Goal: Task Accomplishment & Management: Use online tool/utility

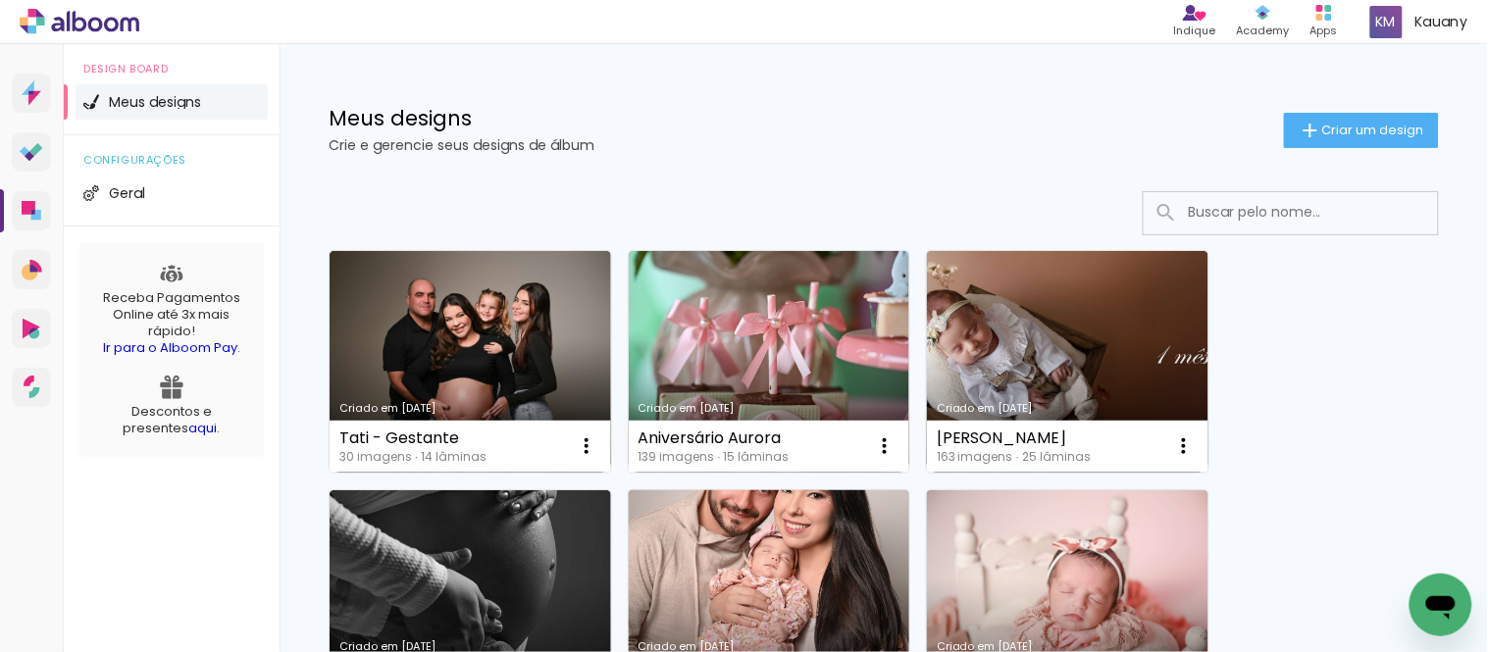
click at [722, 571] on link "Criado em [DATE]" at bounding box center [769, 601] width 281 height 222
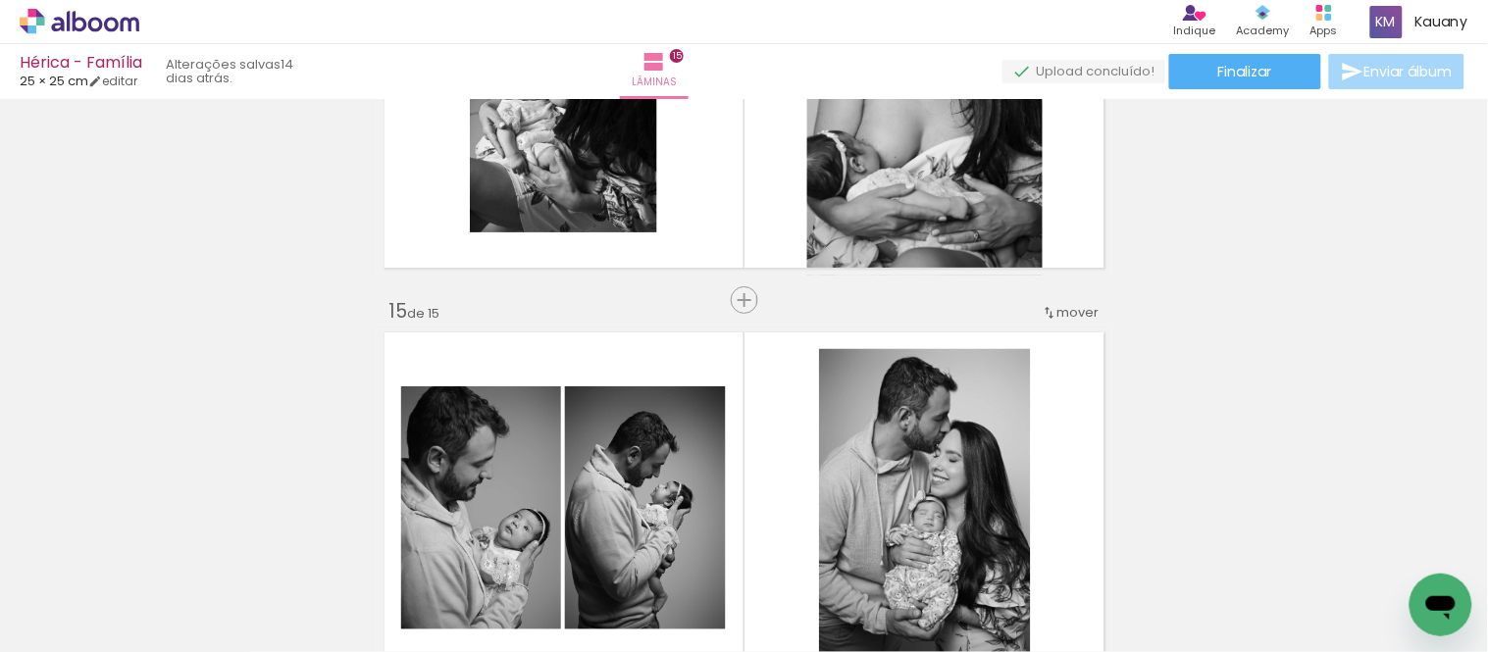
scroll to position [5666, 0]
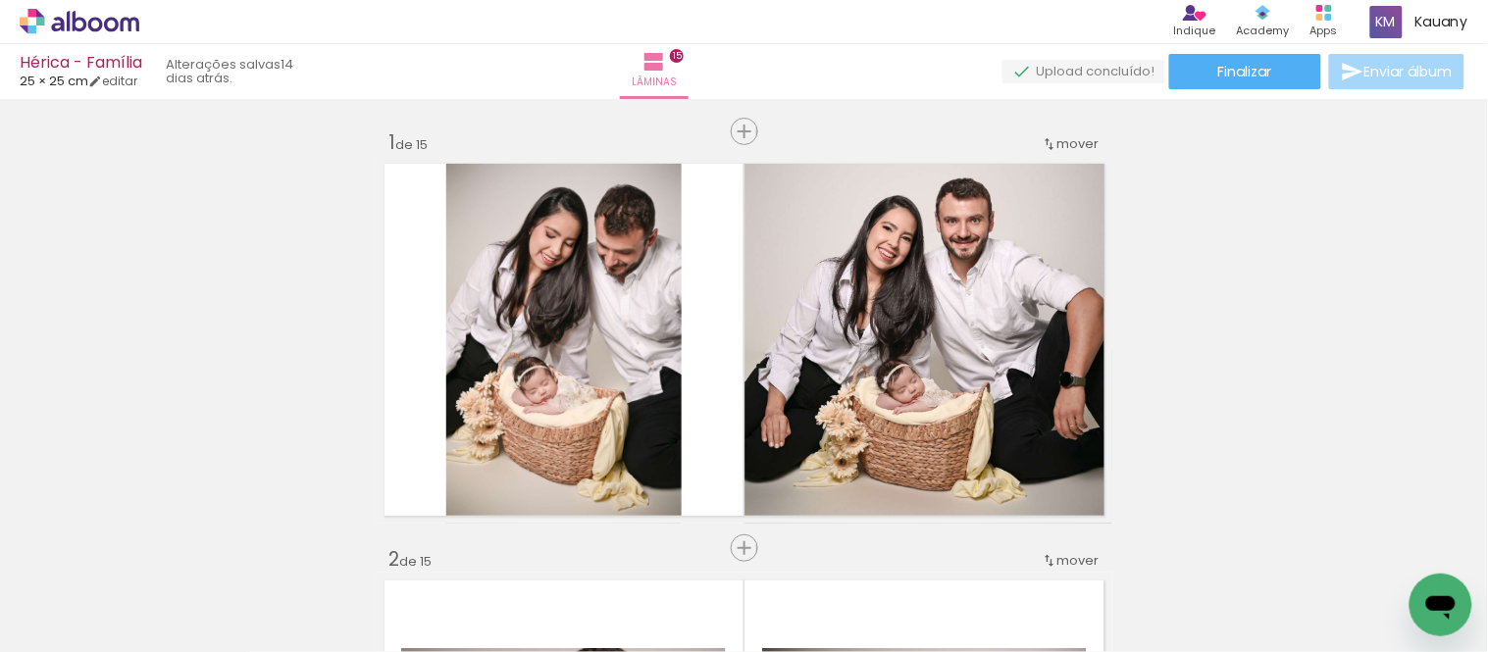
scroll to position [5666, 0]
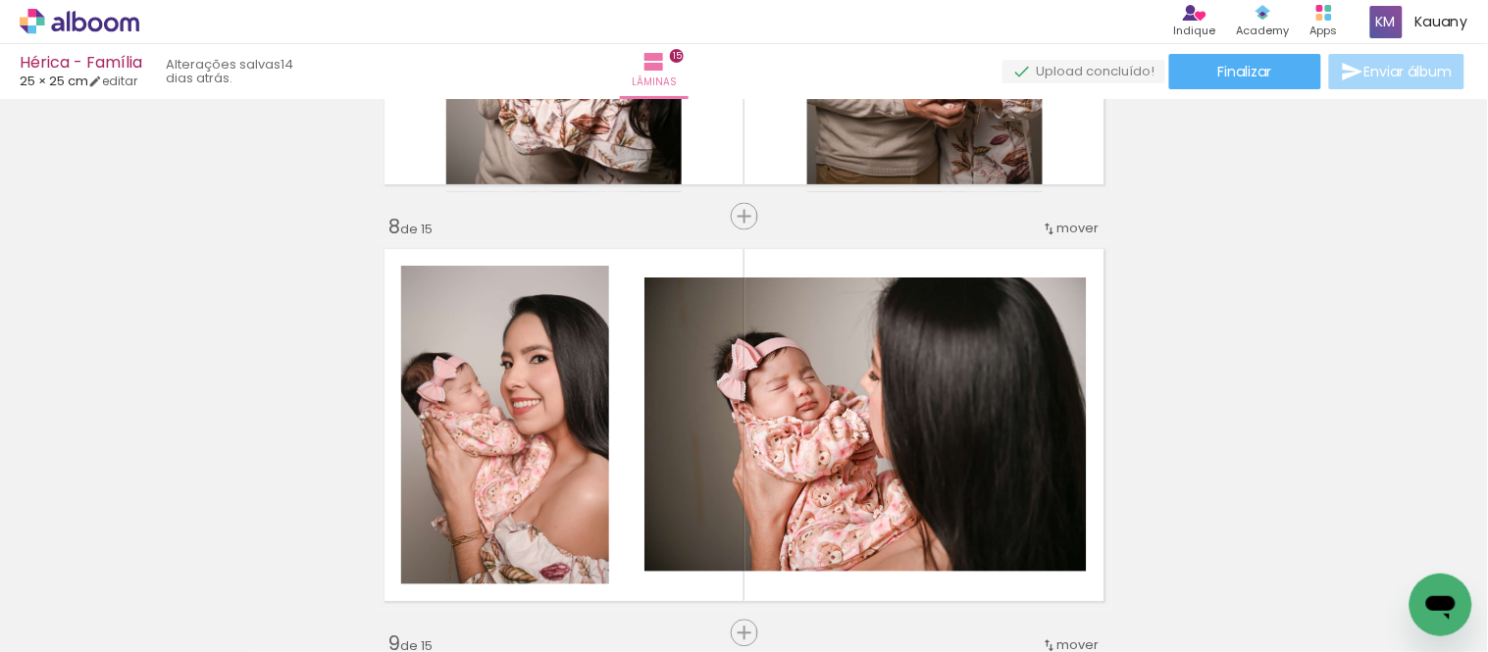
scroll to position [2942, 0]
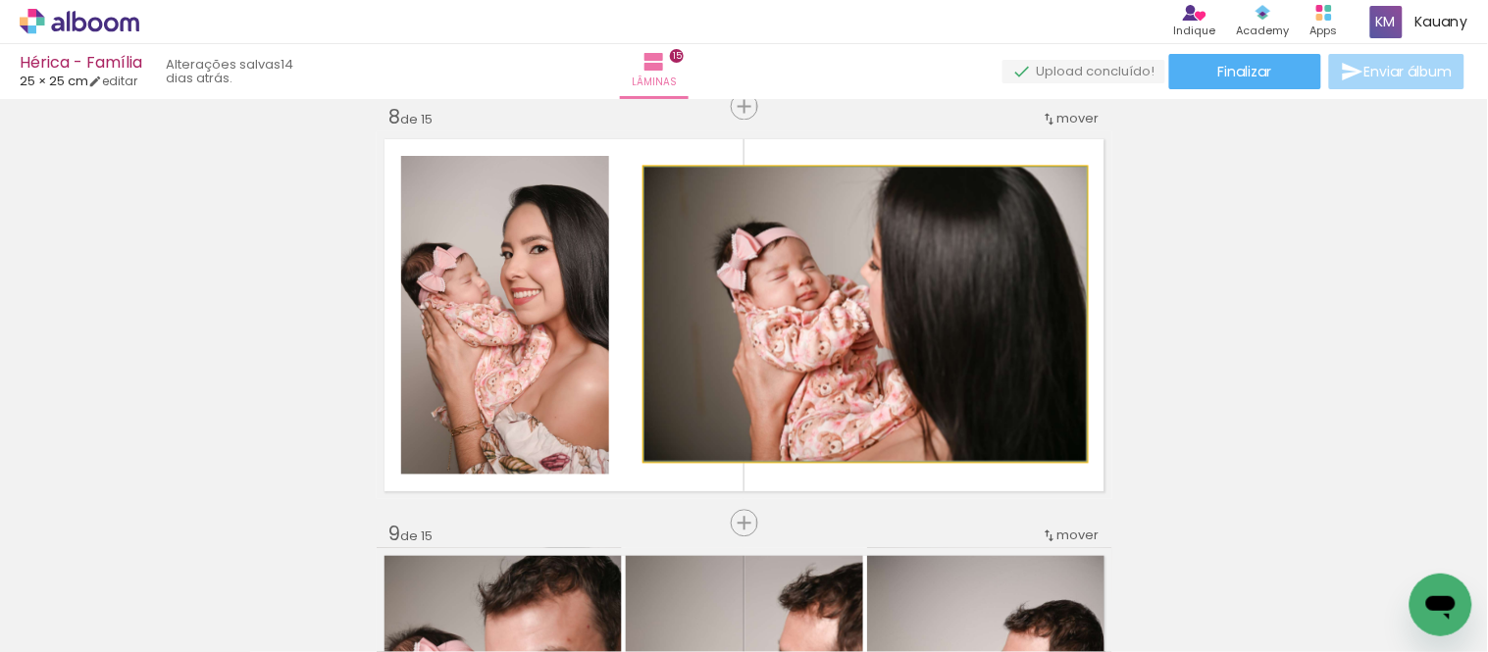
drag, startPoint x: 831, startPoint y: 276, endPoint x: 757, endPoint y: 276, distance: 73.6
drag, startPoint x: 838, startPoint y: 287, endPoint x: 794, endPoint y: 287, distance: 43.2
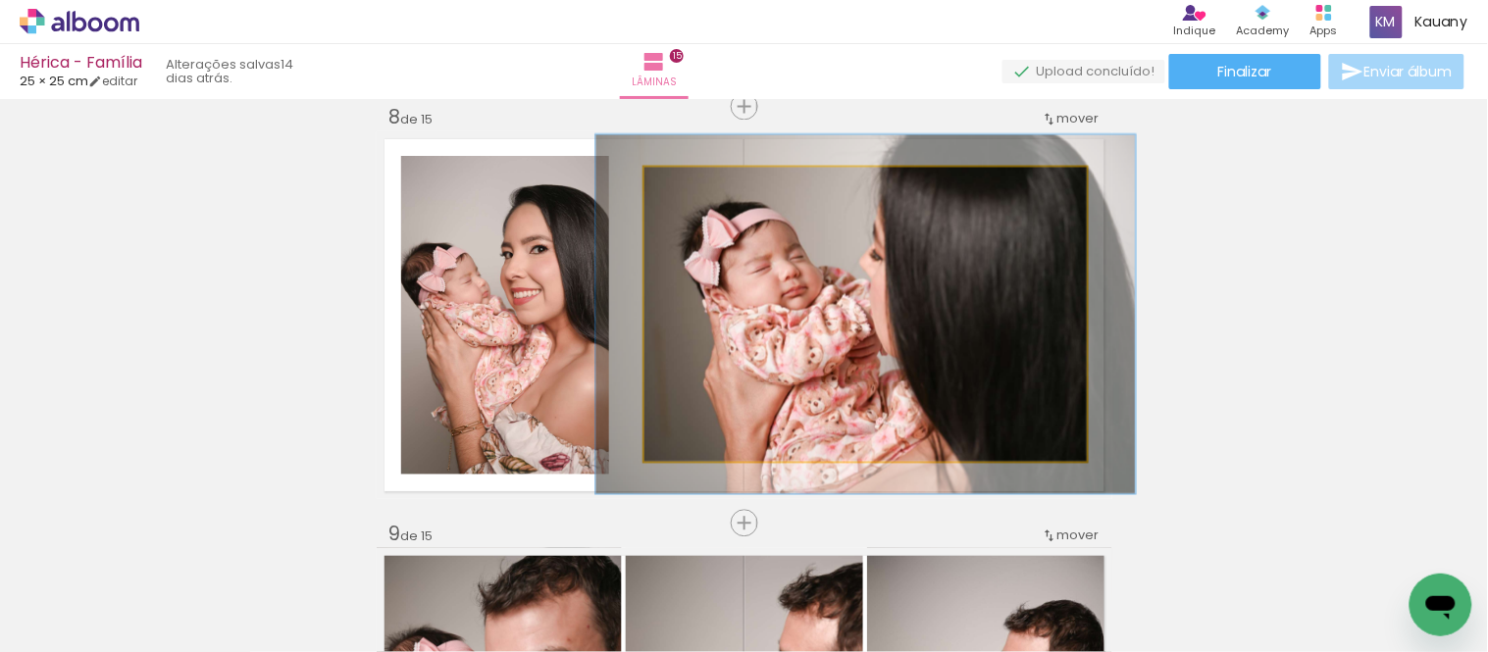
drag, startPoint x: 682, startPoint y: 186, endPoint x: 696, endPoint y: 187, distance: 14.7
click at [696, 187] on div at bounding box center [705, 188] width 18 height 18
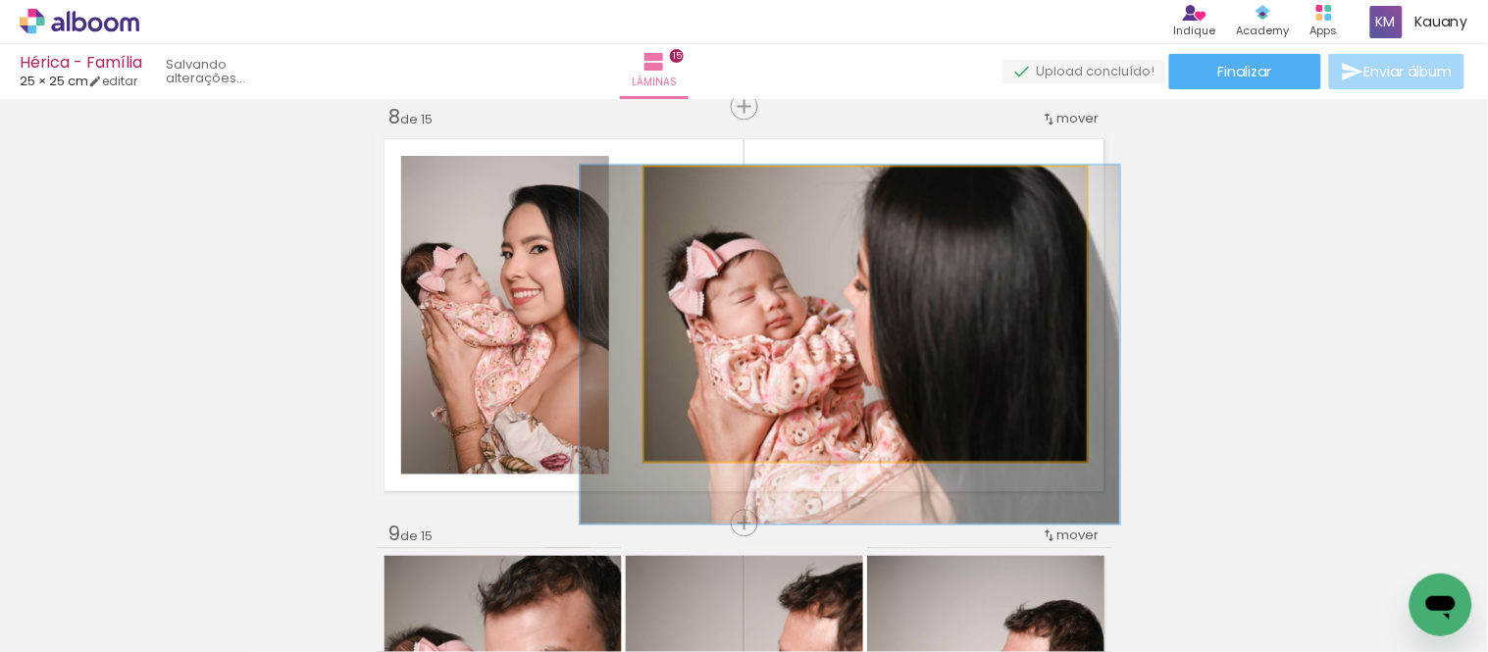
drag, startPoint x: 889, startPoint y: 250, endPoint x: 873, endPoint y: 281, distance: 34.2
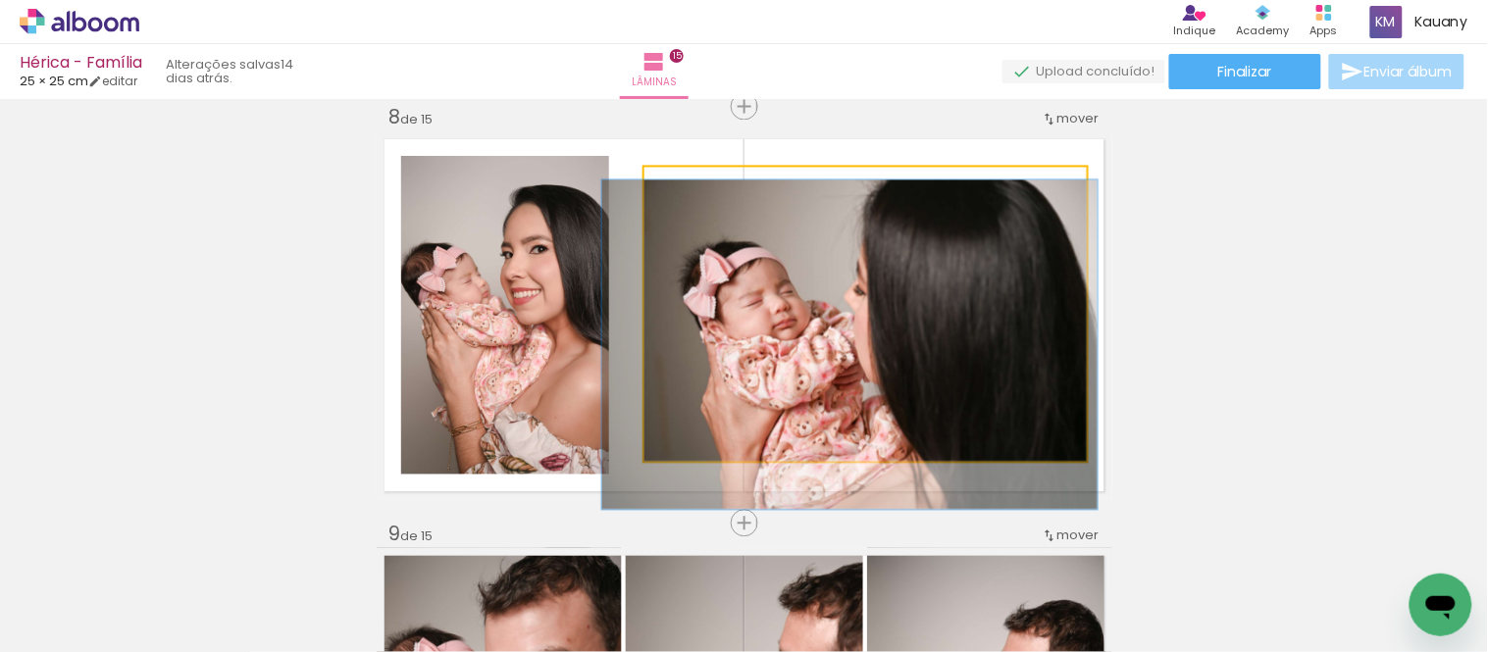
click at [691, 187] on div at bounding box center [699, 188] width 18 height 18
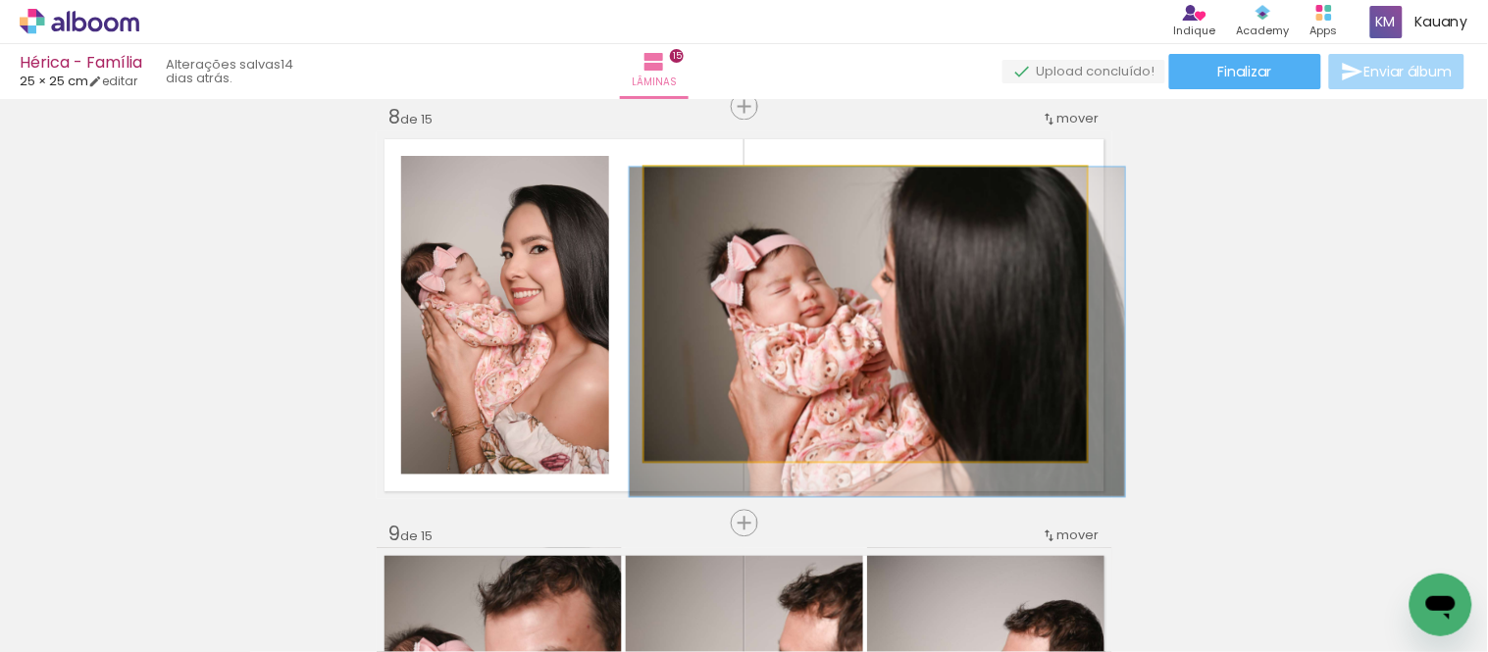
drag, startPoint x: 827, startPoint y: 289, endPoint x: 854, endPoint y: 296, distance: 28.3
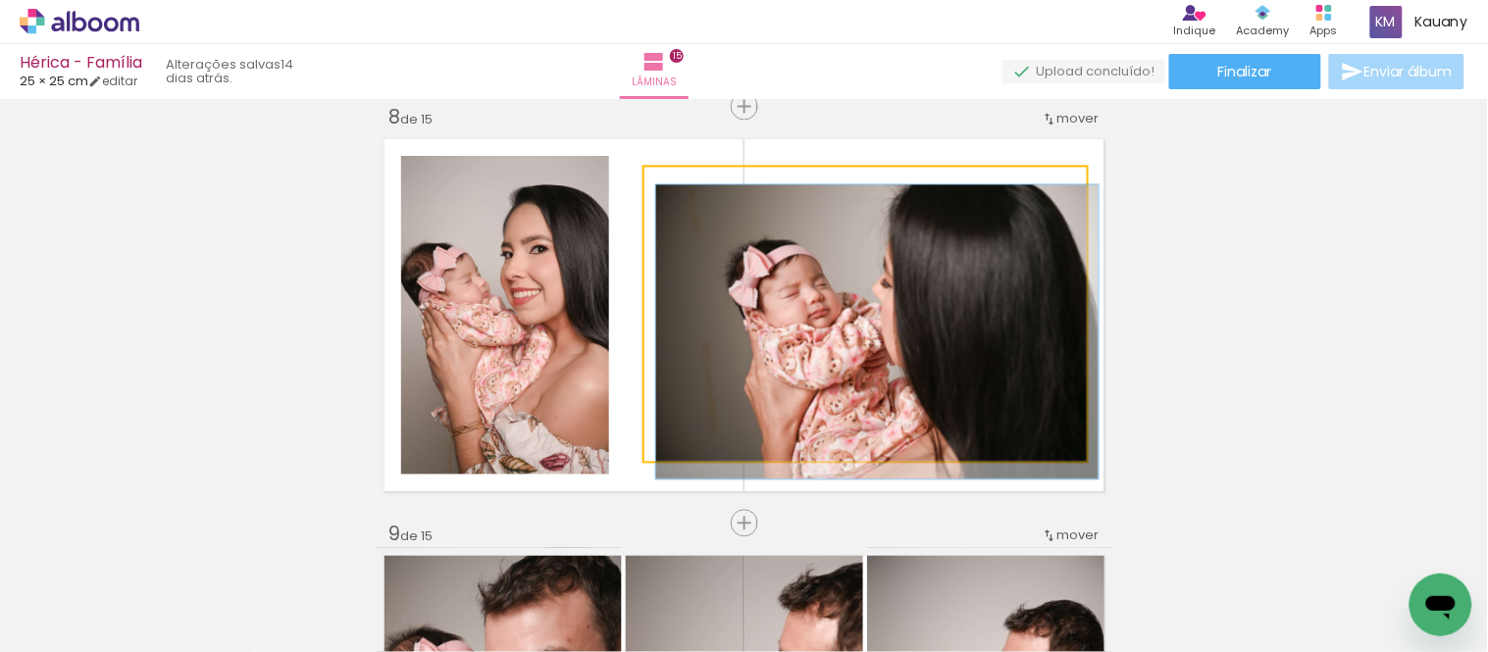
drag, startPoint x: 688, startPoint y: 191, endPoint x: 660, endPoint y: 190, distance: 27.5
type paper-slider "100"
click at [660, 190] on div at bounding box center [718, 188] width 136 height 29
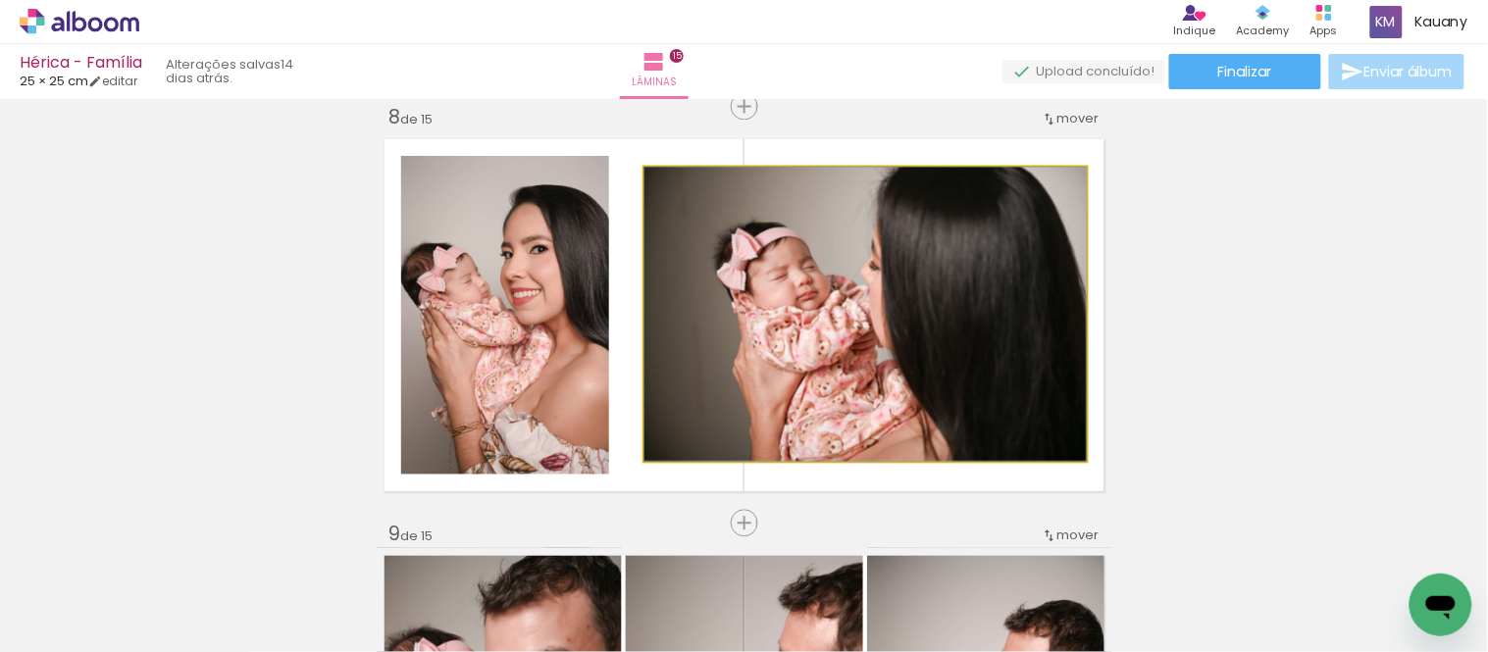
drag, startPoint x: 750, startPoint y: 247, endPoint x: 706, endPoint y: 248, distance: 44.1
drag, startPoint x: 889, startPoint y: 285, endPoint x: 835, endPoint y: 379, distance: 107.7
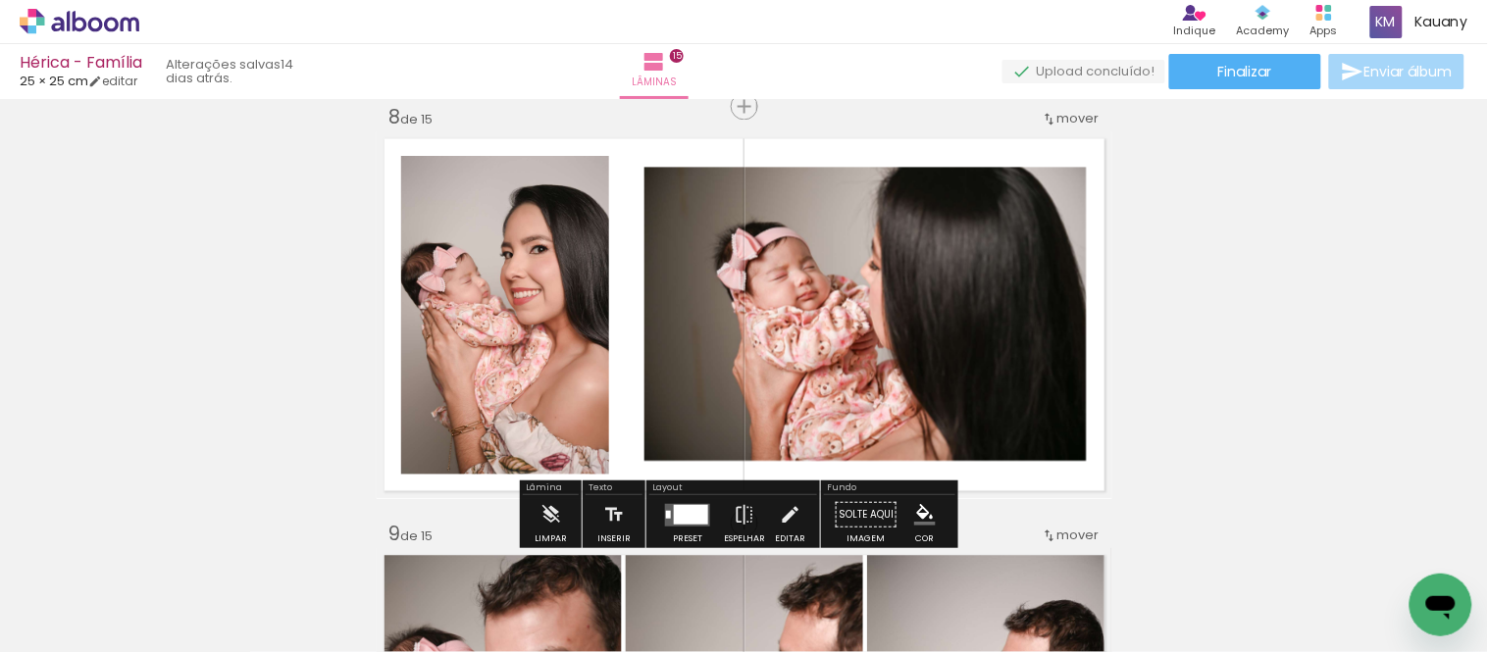
click at [1238, 271] on div "Inserir lâmina 1 de 15 Inserir lâmina 2 de 15 Inserir lâmina 3 de 15 Inserir lâ…" at bounding box center [744, 499] width 1488 height 6670
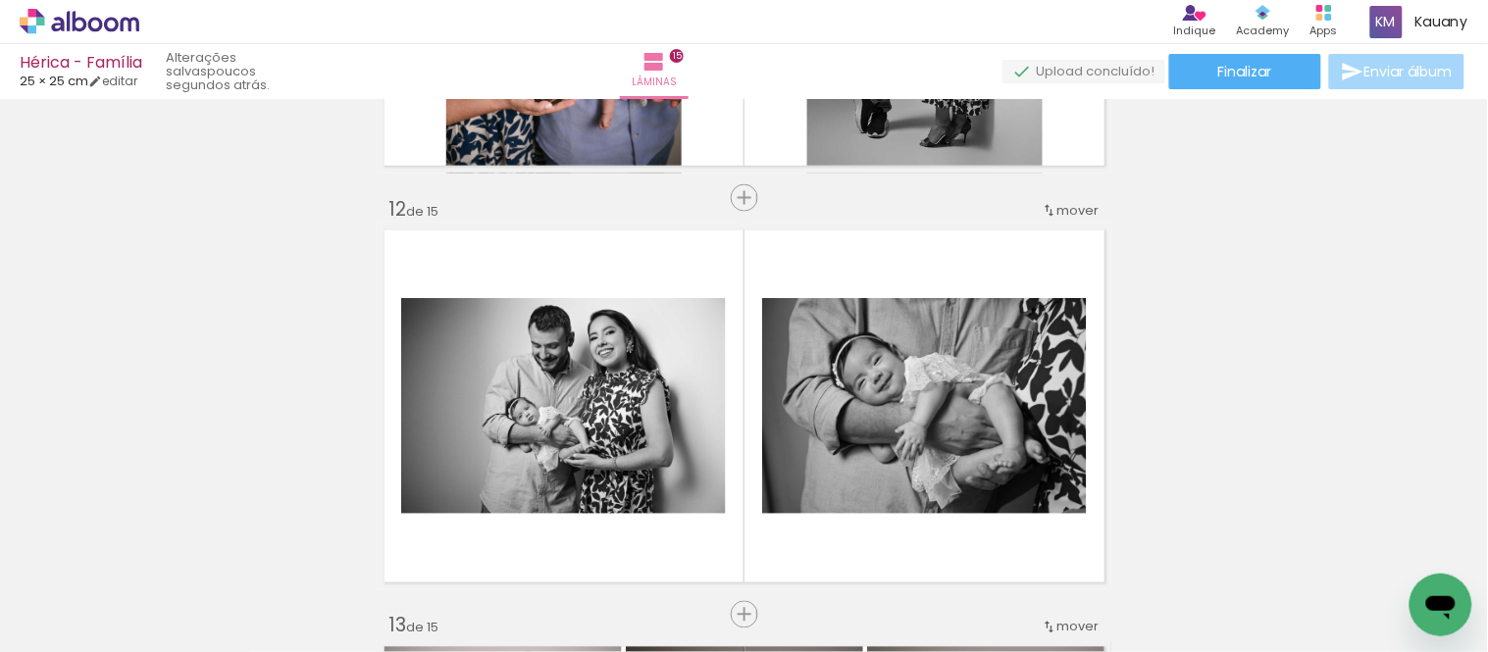
scroll to position [4576, 0]
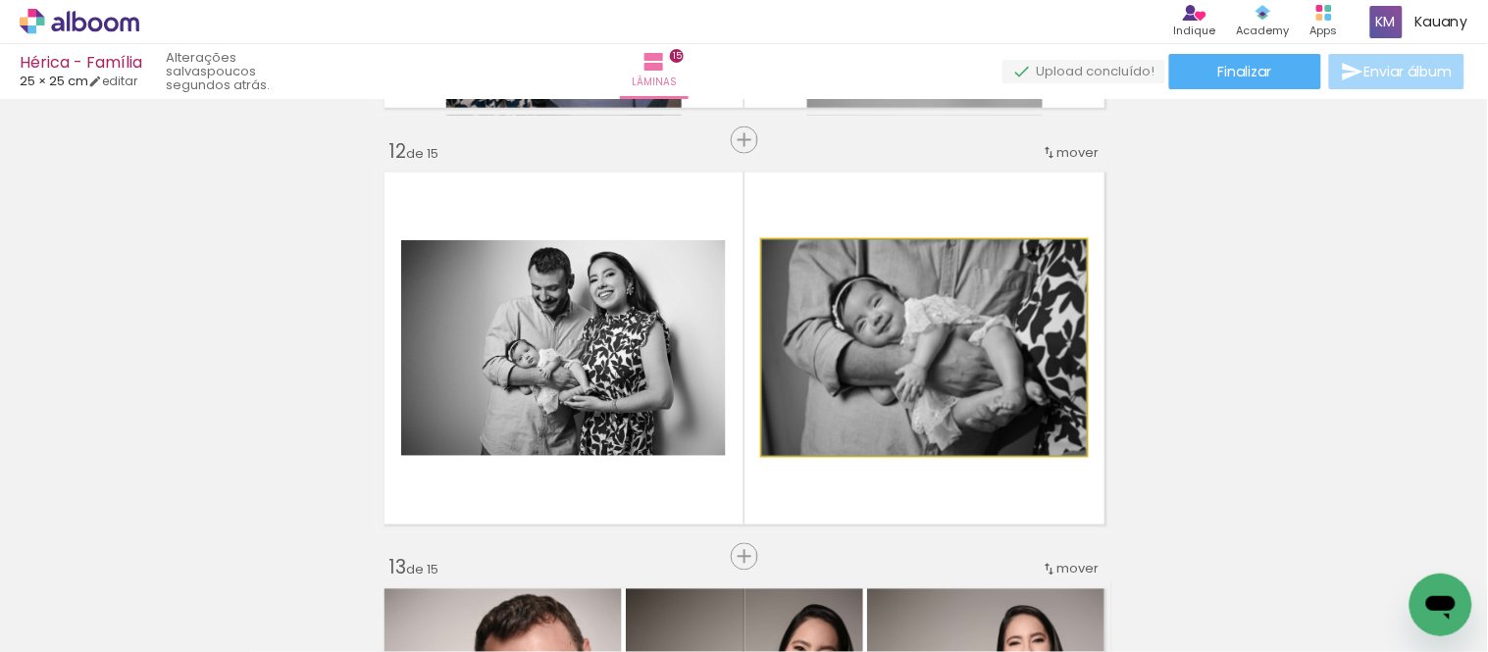
drag, startPoint x: 1004, startPoint y: 345, endPoint x: 963, endPoint y: 351, distance: 41.6
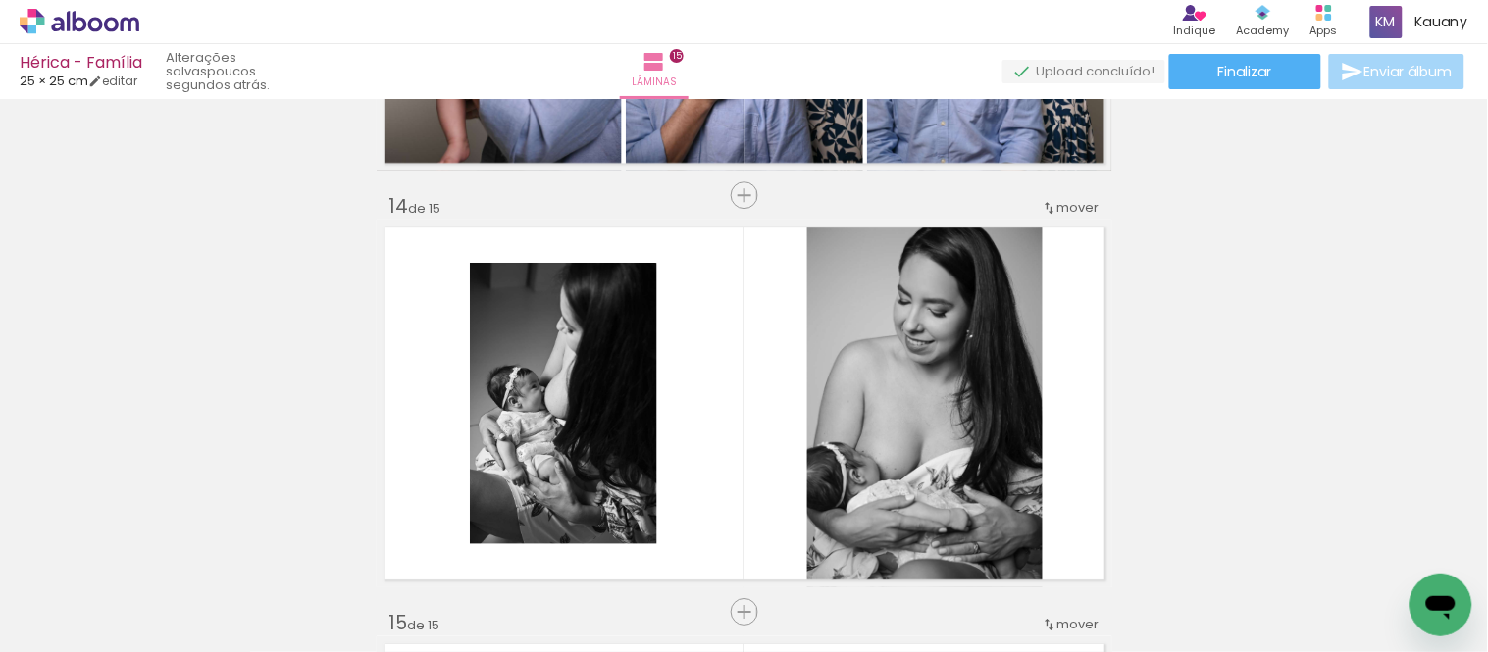
scroll to position [5448, 0]
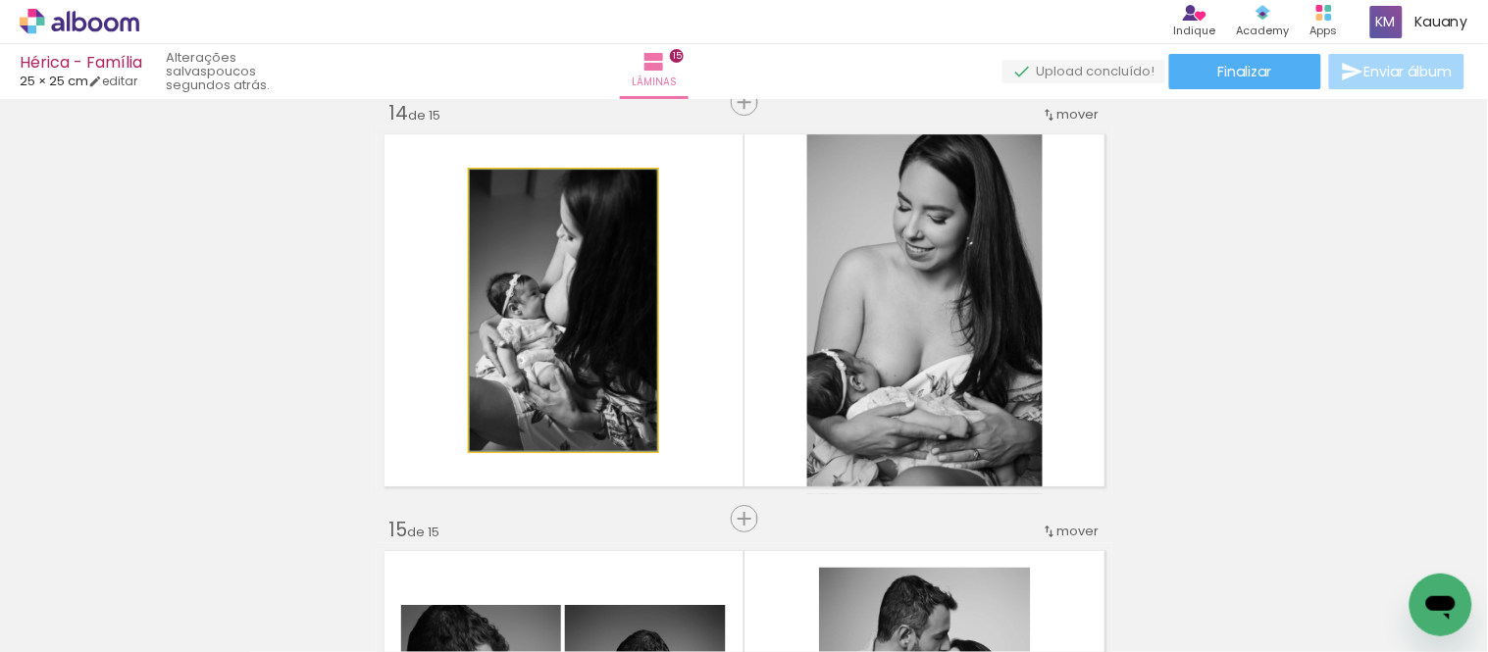
drag, startPoint x: 590, startPoint y: 308, endPoint x: 585, endPoint y: 291, distance: 17.7
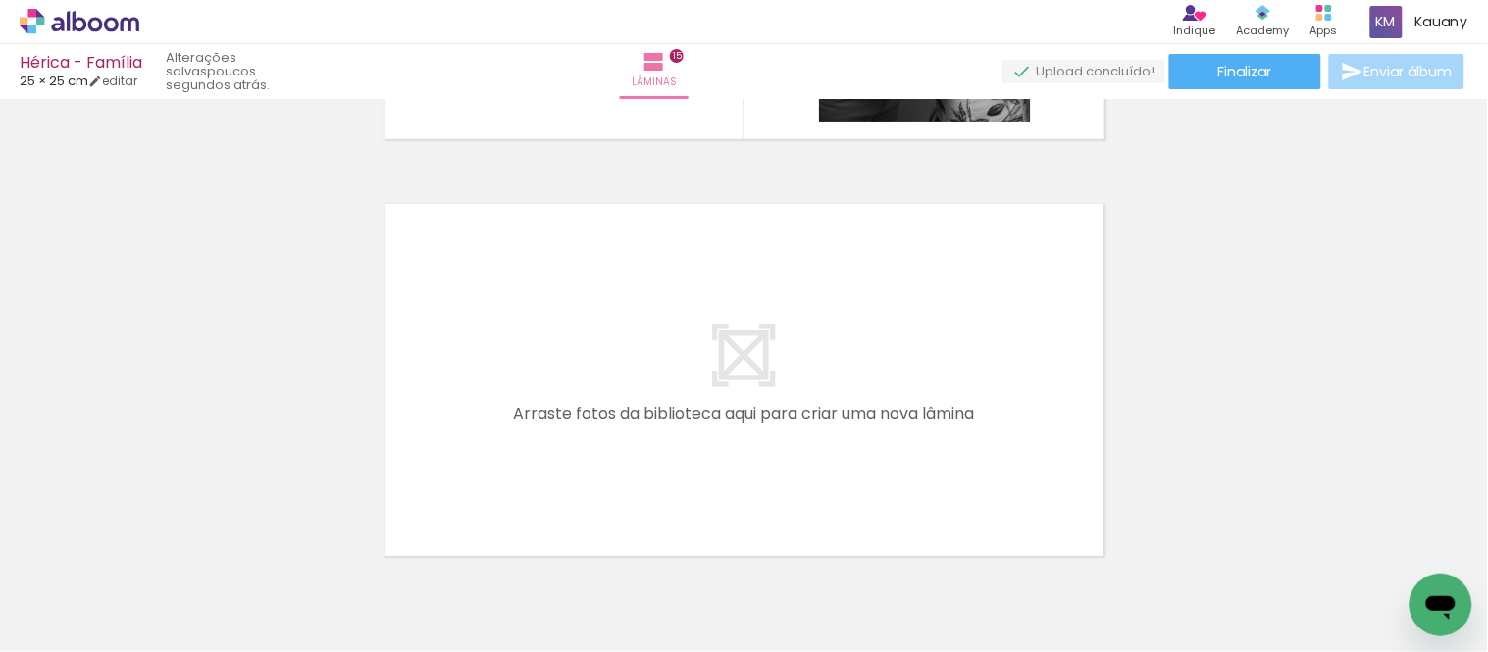
scroll to position [6314, 0]
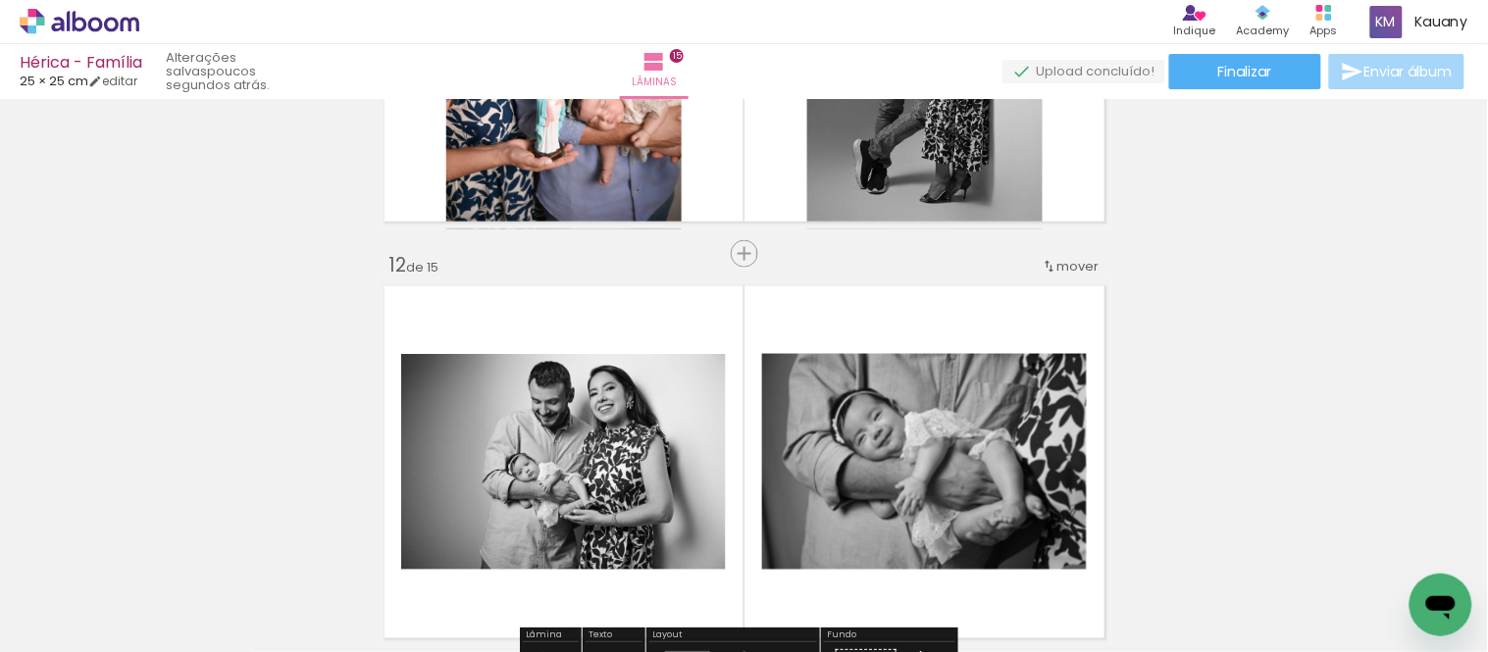
scroll to position [4572, 0]
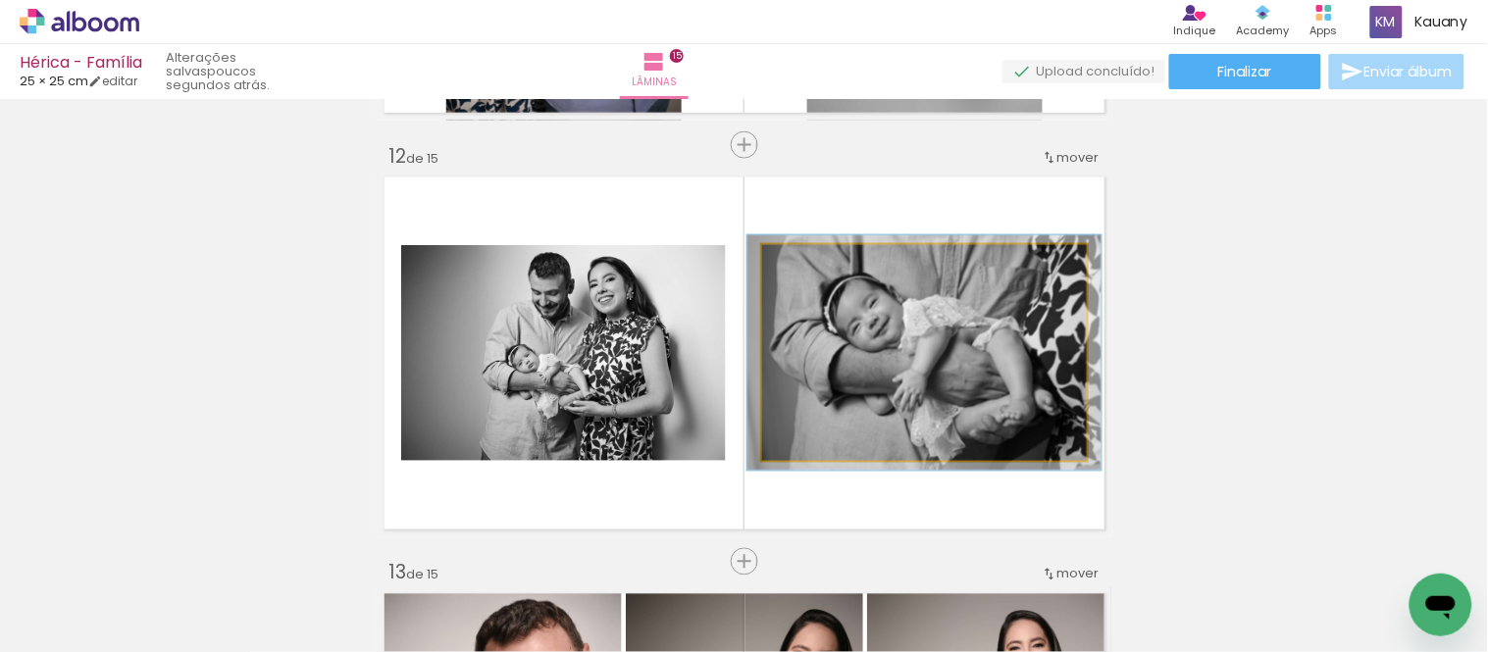
type paper-slider "109"
click at [806, 265] on div at bounding box center [814, 266] width 18 height 18
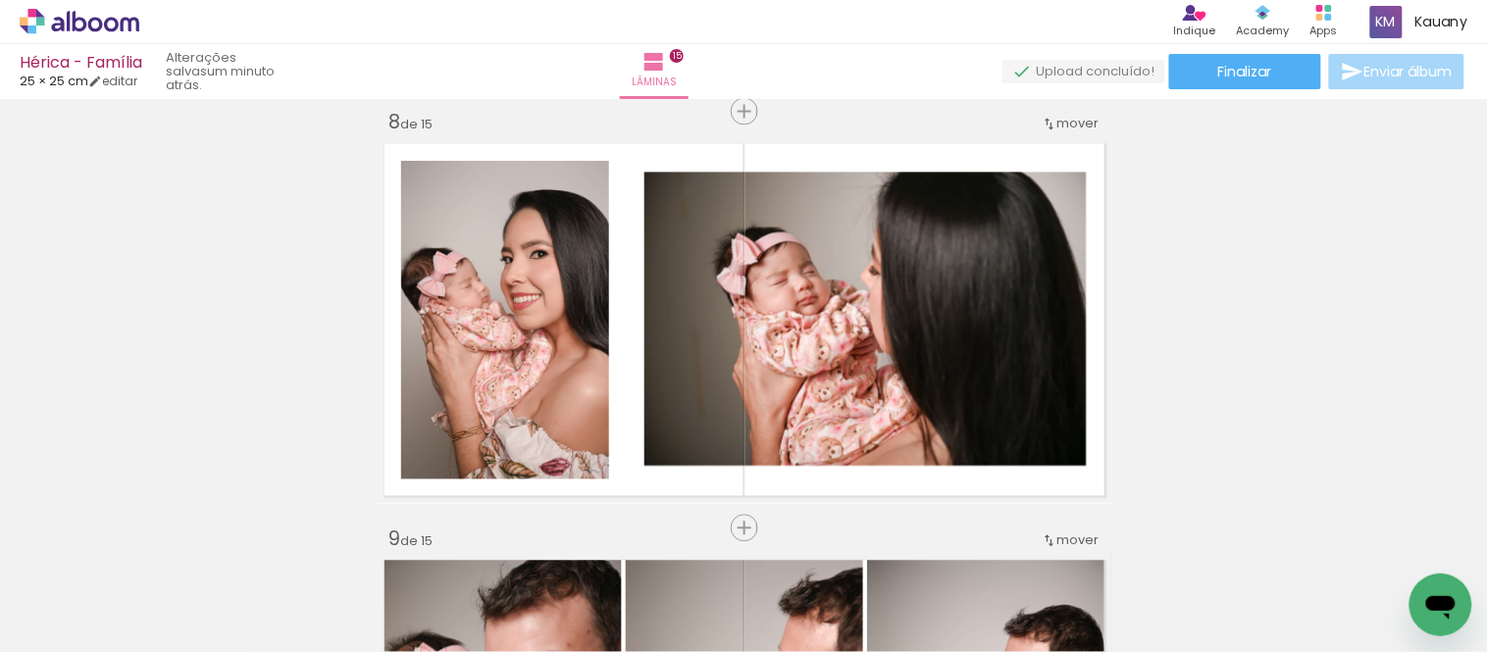
scroll to position [2937, 0]
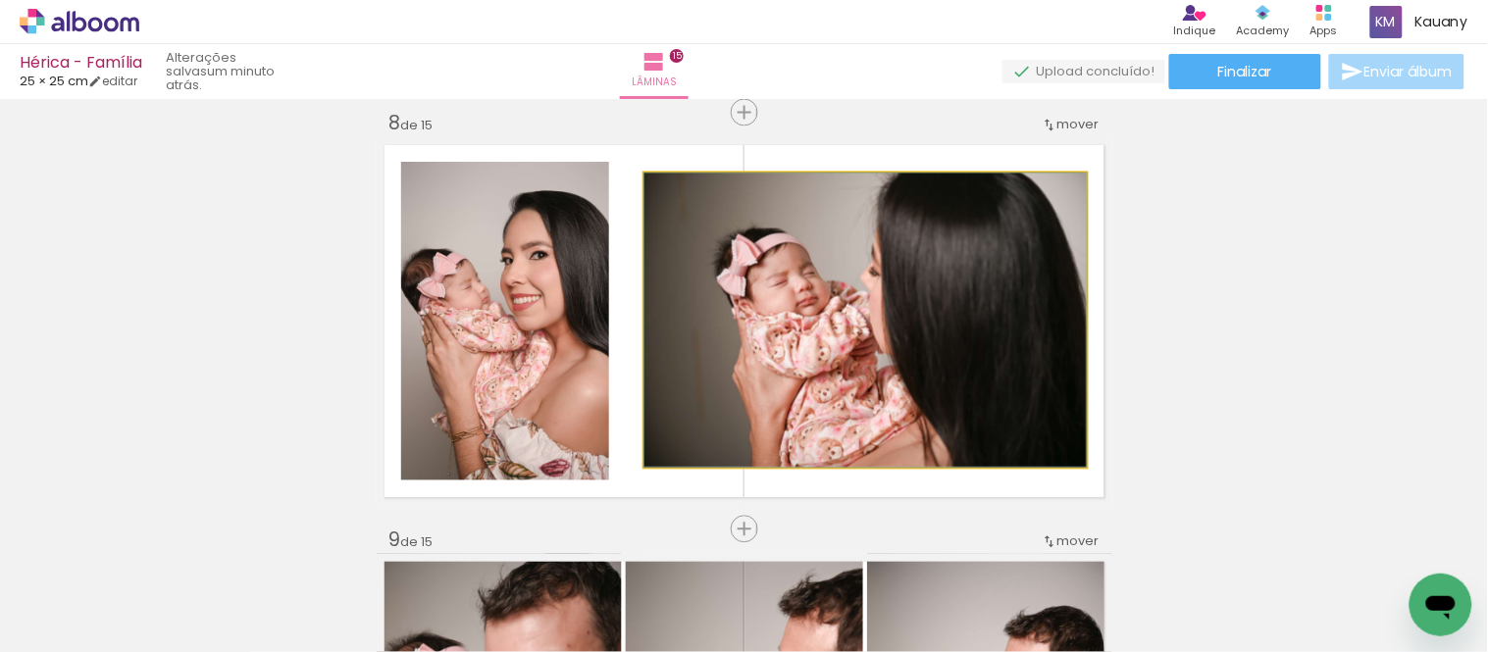
drag, startPoint x: 891, startPoint y: 404, endPoint x: 850, endPoint y: 402, distance: 40.3
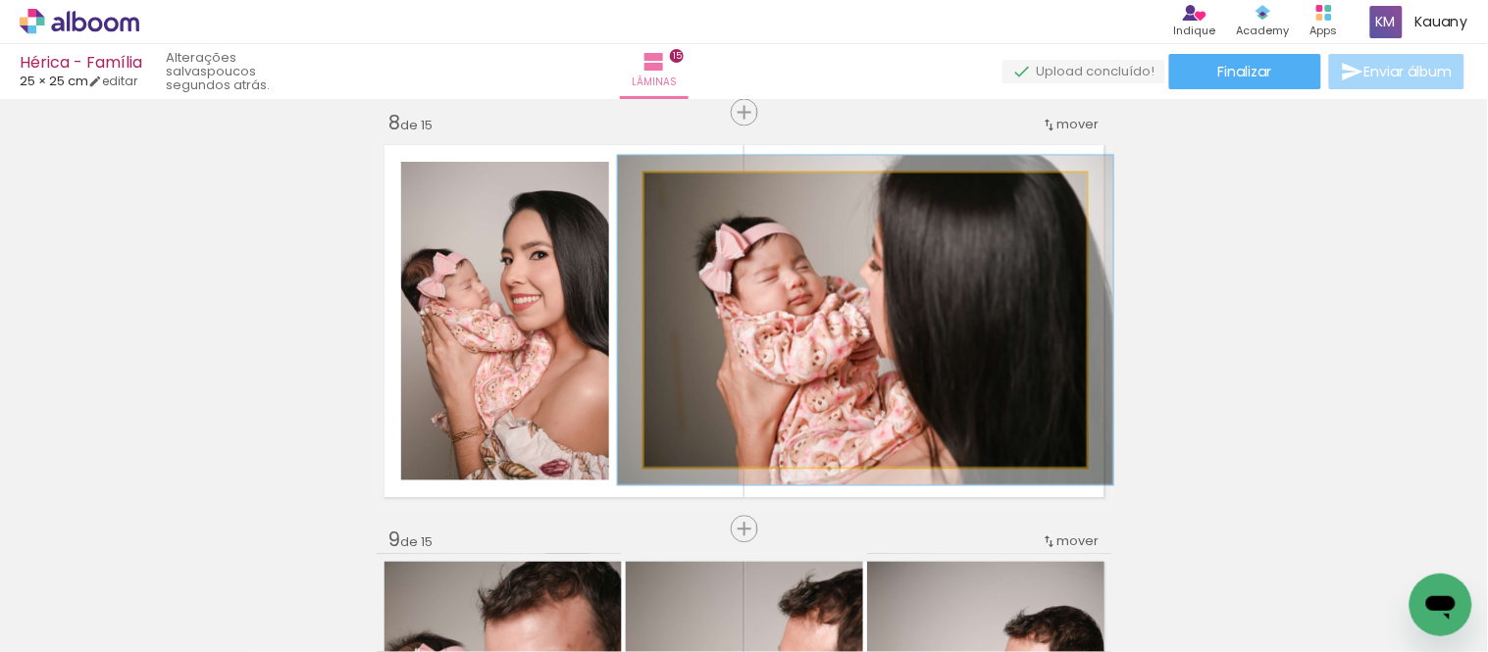
click at [696, 192] on div at bounding box center [698, 194] width 31 height 31
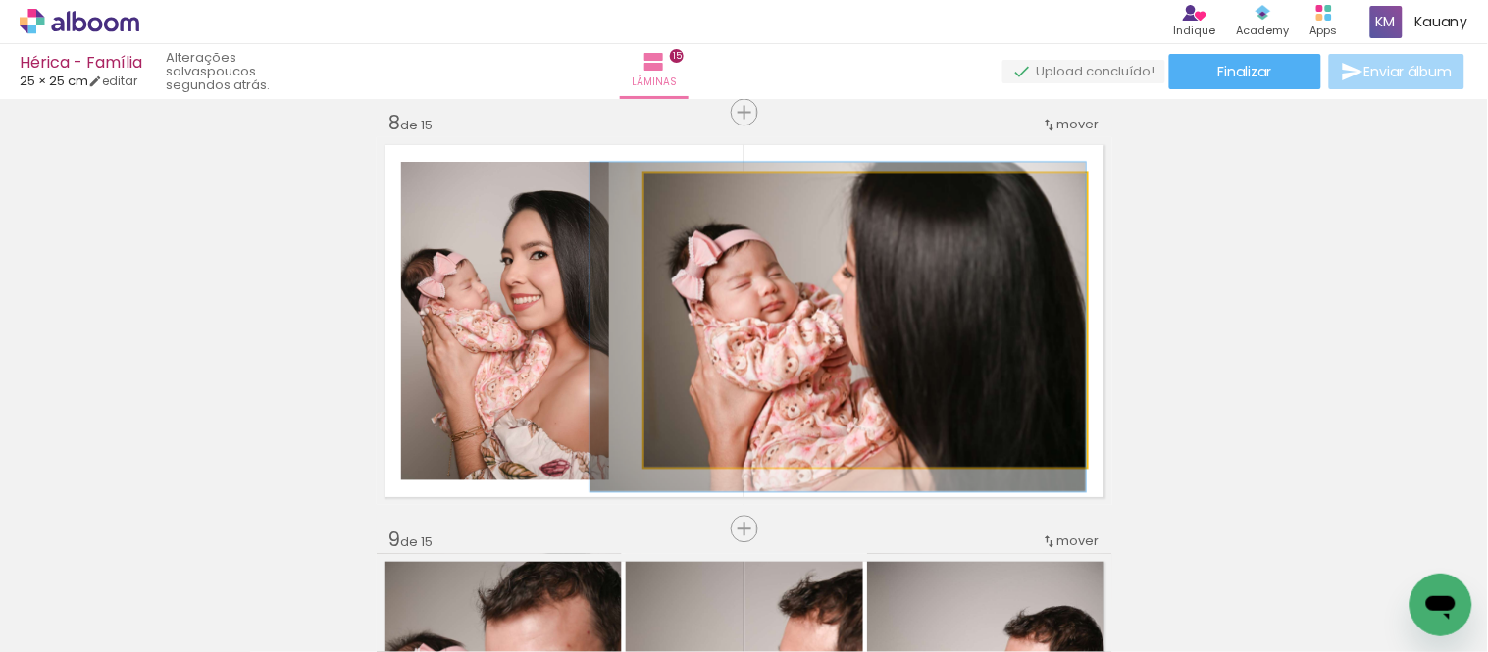
drag, startPoint x: 806, startPoint y: 347, endPoint x: 779, endPoint y: 354, distance: 28.3
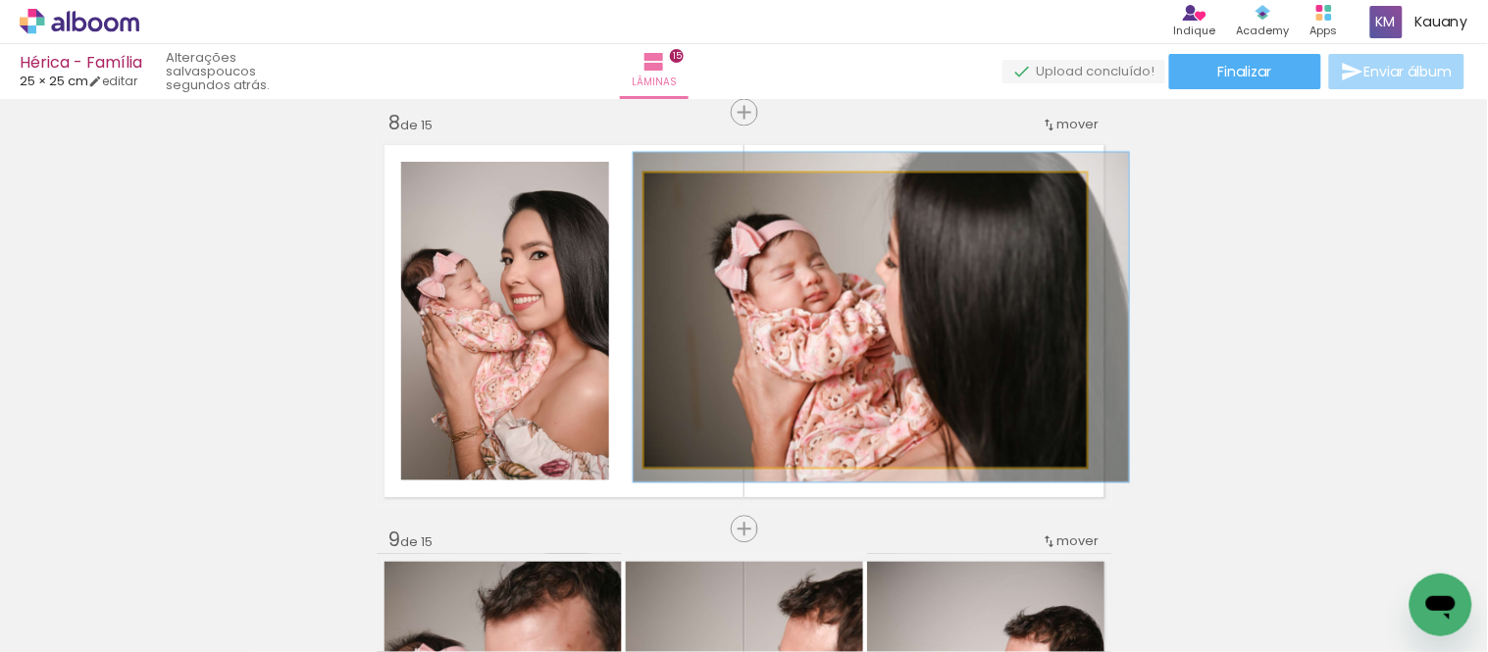
drag, startPoint x: 779, startPoint y: 354, endPoint x: 822, endPoint y: 344, distance: 44.3
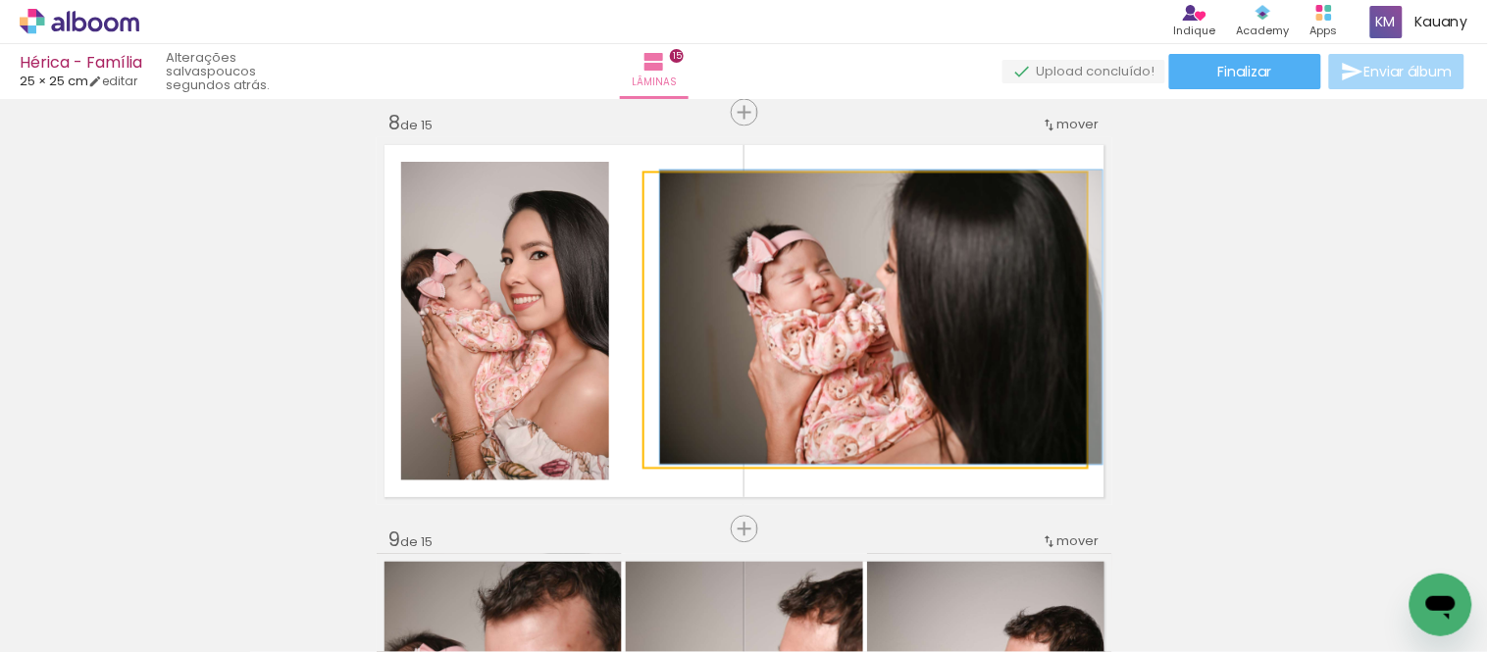
drag, startPoint x: 690, startPoint y: 191, endPoint x: 679, endPoint y: 191, distance: 11.8
type paper-slider "100"
click at [681, 191] on div at bounding box center [690, 194] width 18 height 18
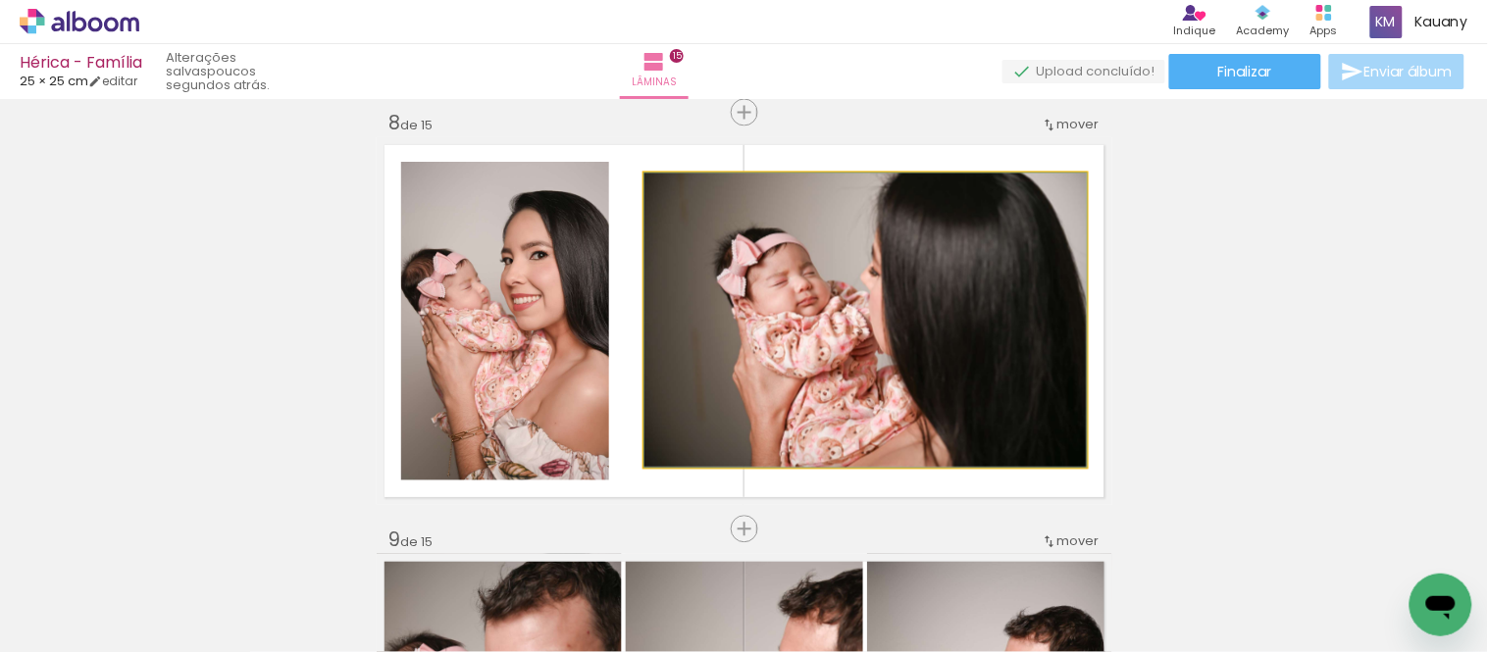
drag, startPoint x: 927, startPoint y: 350, endPoint x: 966, endPoint y: 355, distance: 39.5
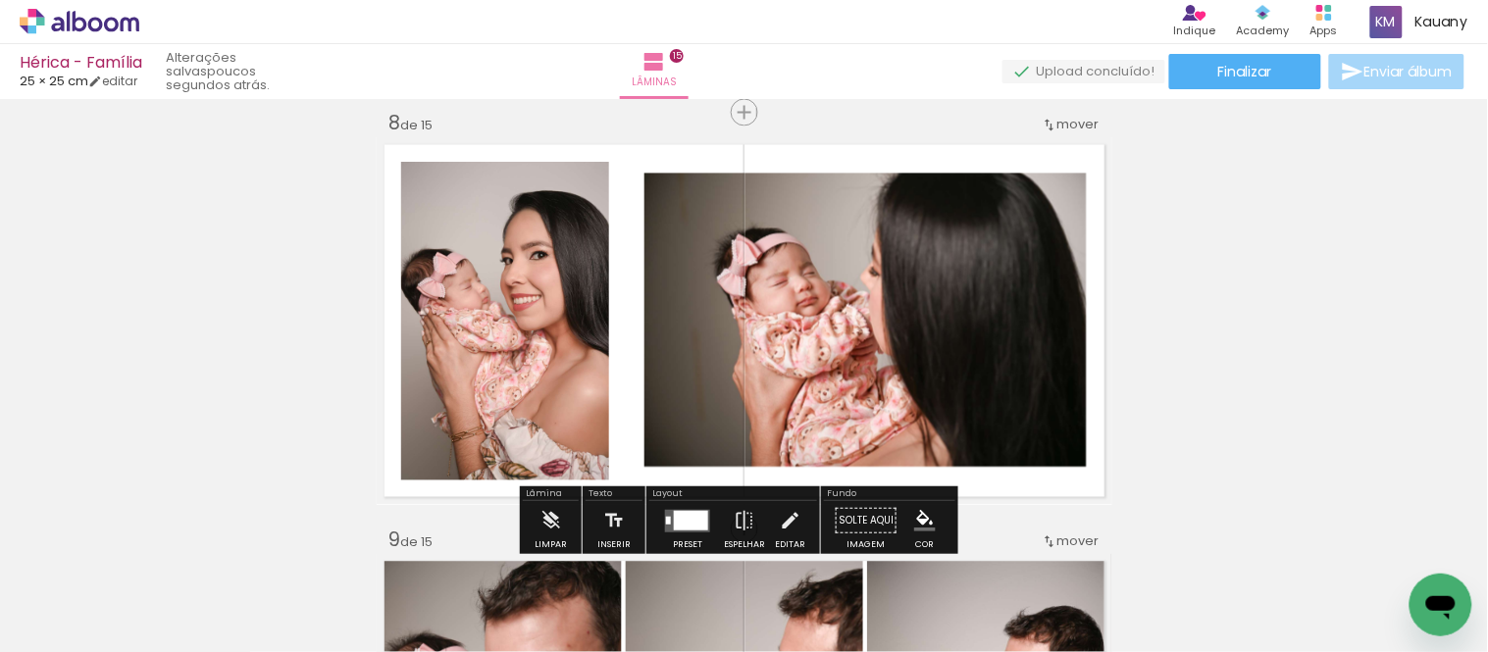
click at [1269, 340] on div "Inserir lâmina 1 de 15 Inserir lâmina 2 de 15 Inserir lâmina 3 de 15 Inserir lâ…" at bounding box center [744, 504] width 1488 height 6670
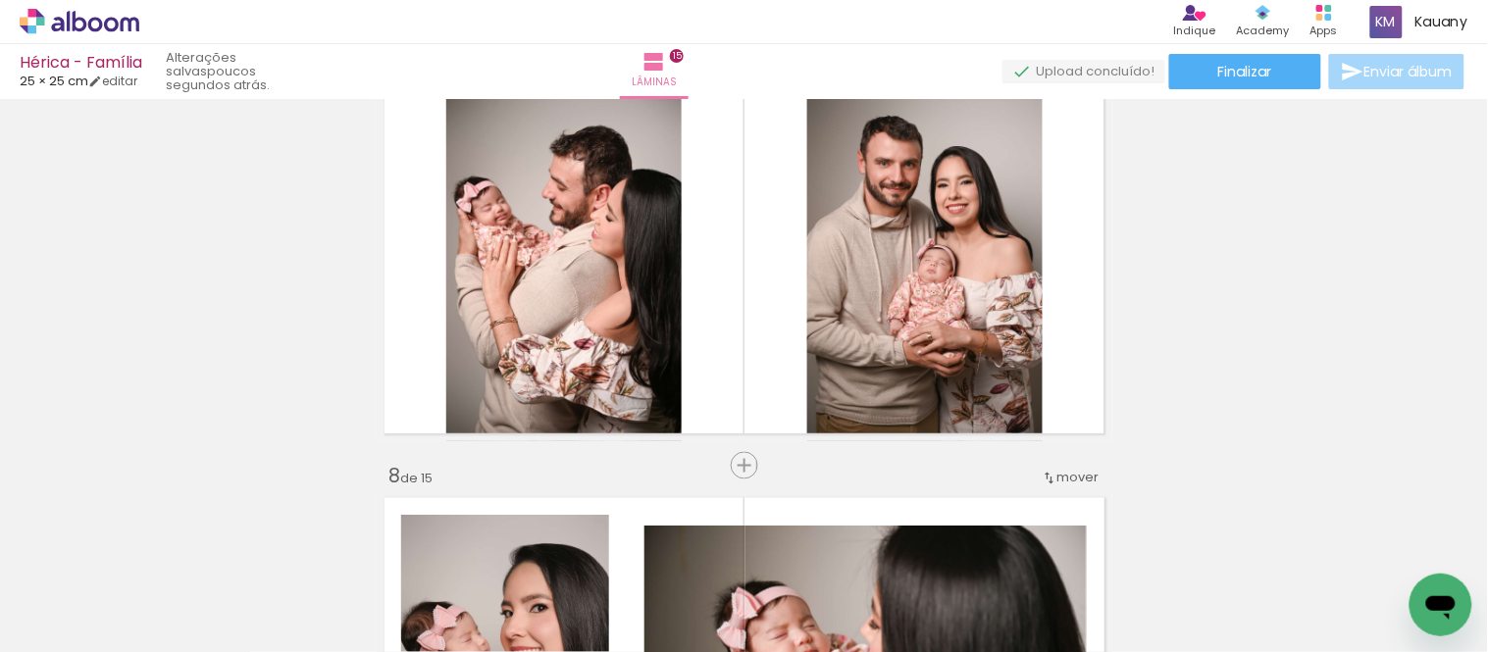
scroll to position [2501, 0]
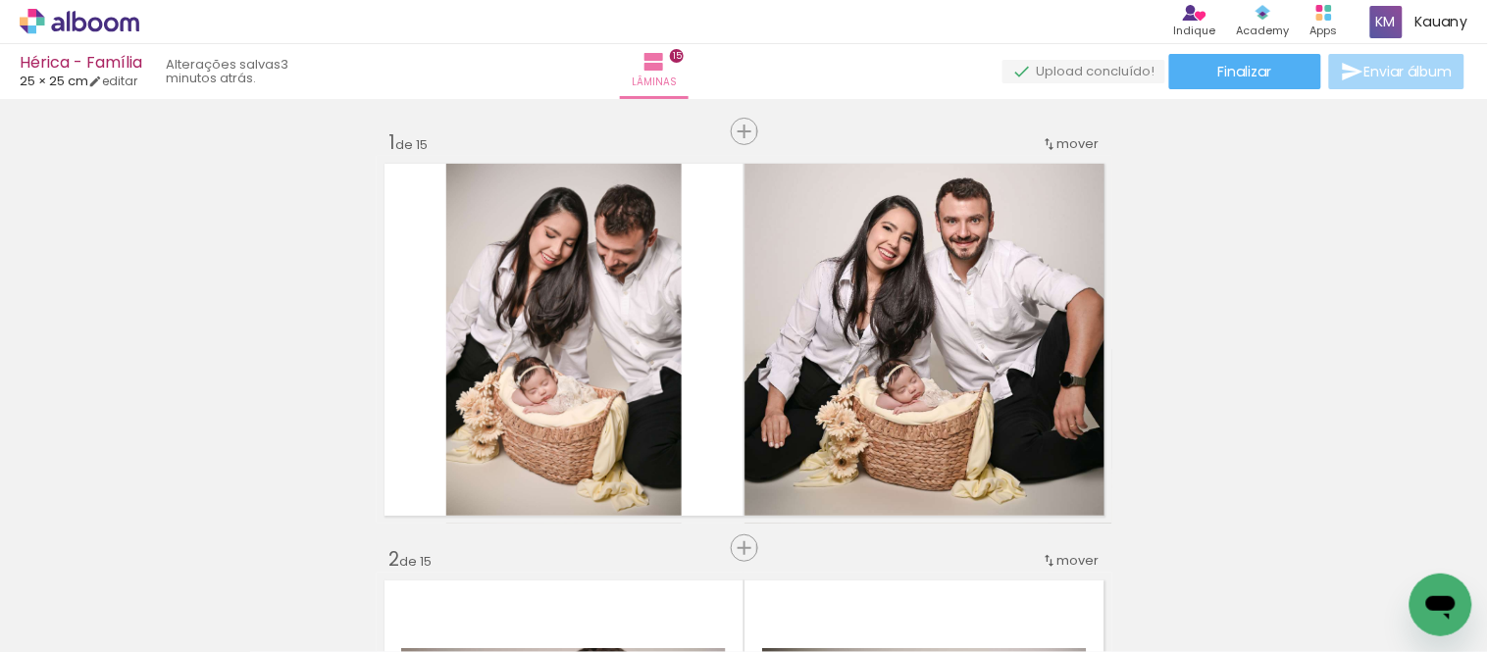
scroll to position [2501, 0]
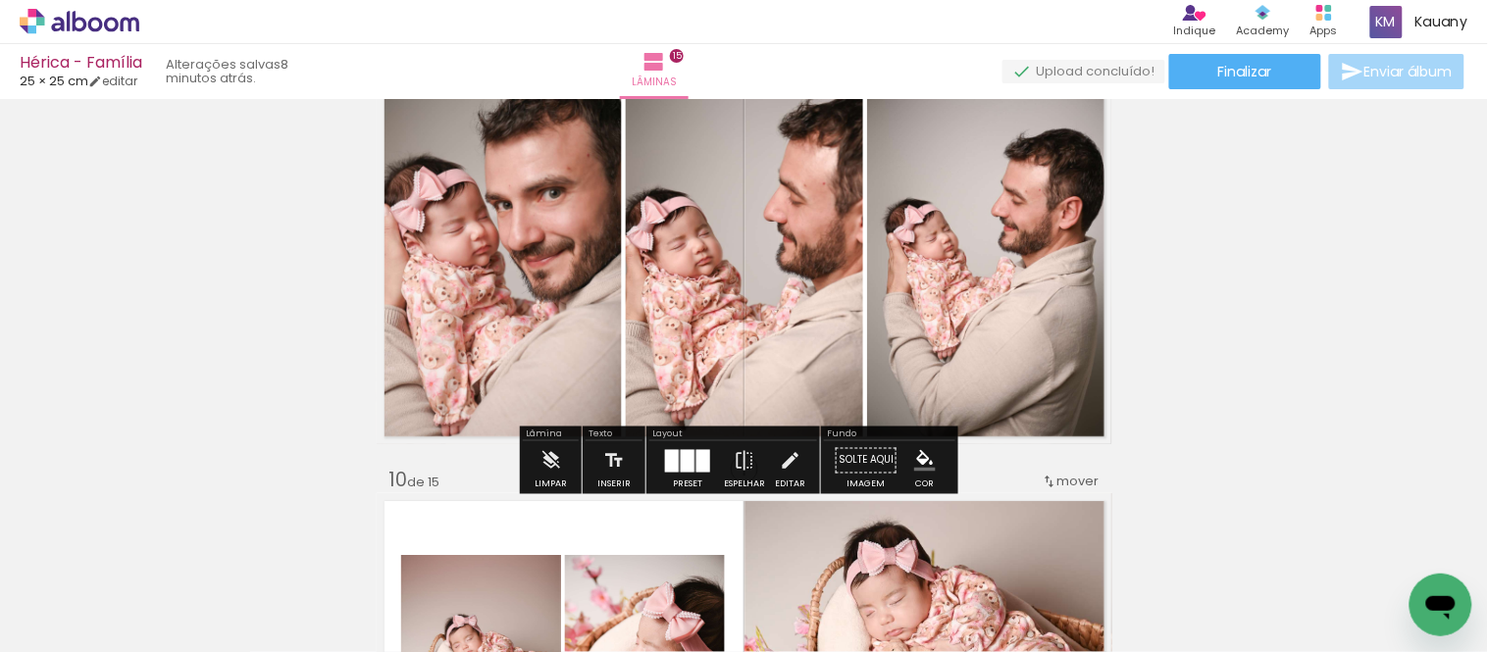
scroll to position [3482, 0]
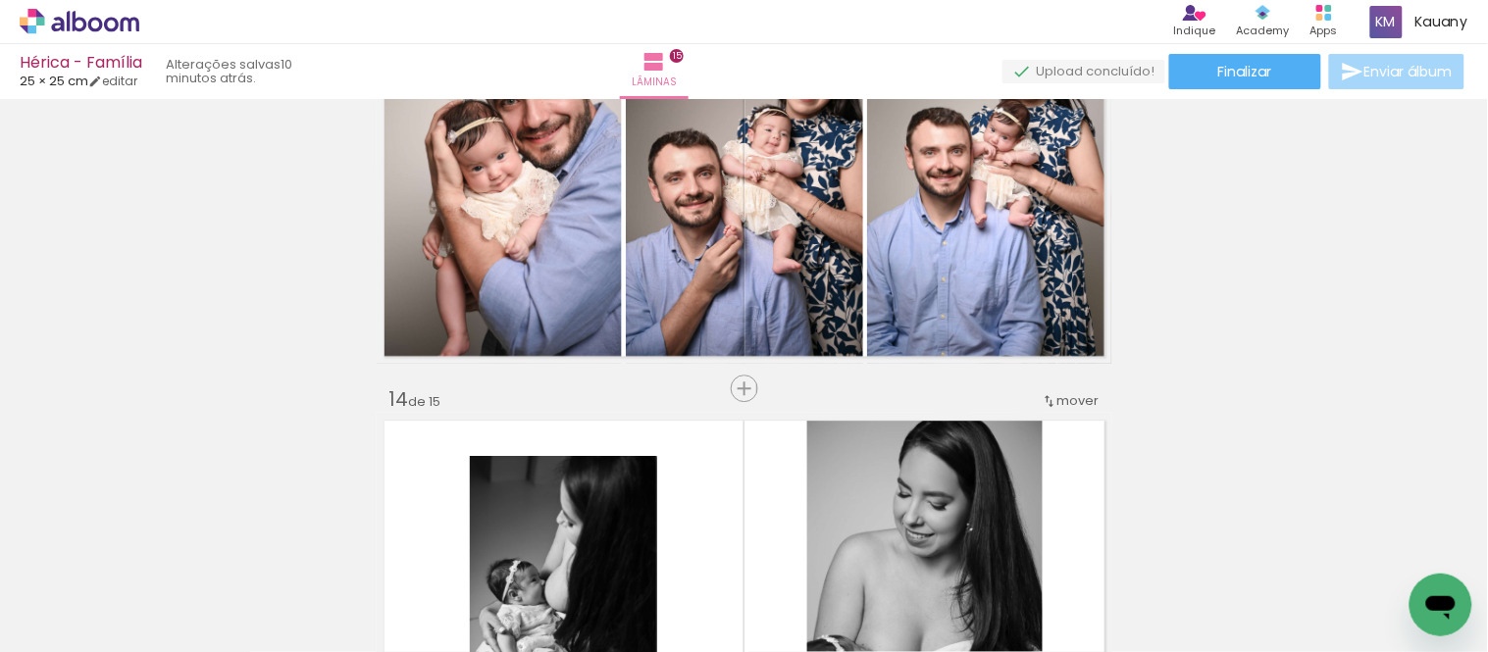
scroll to position [5231, 0]
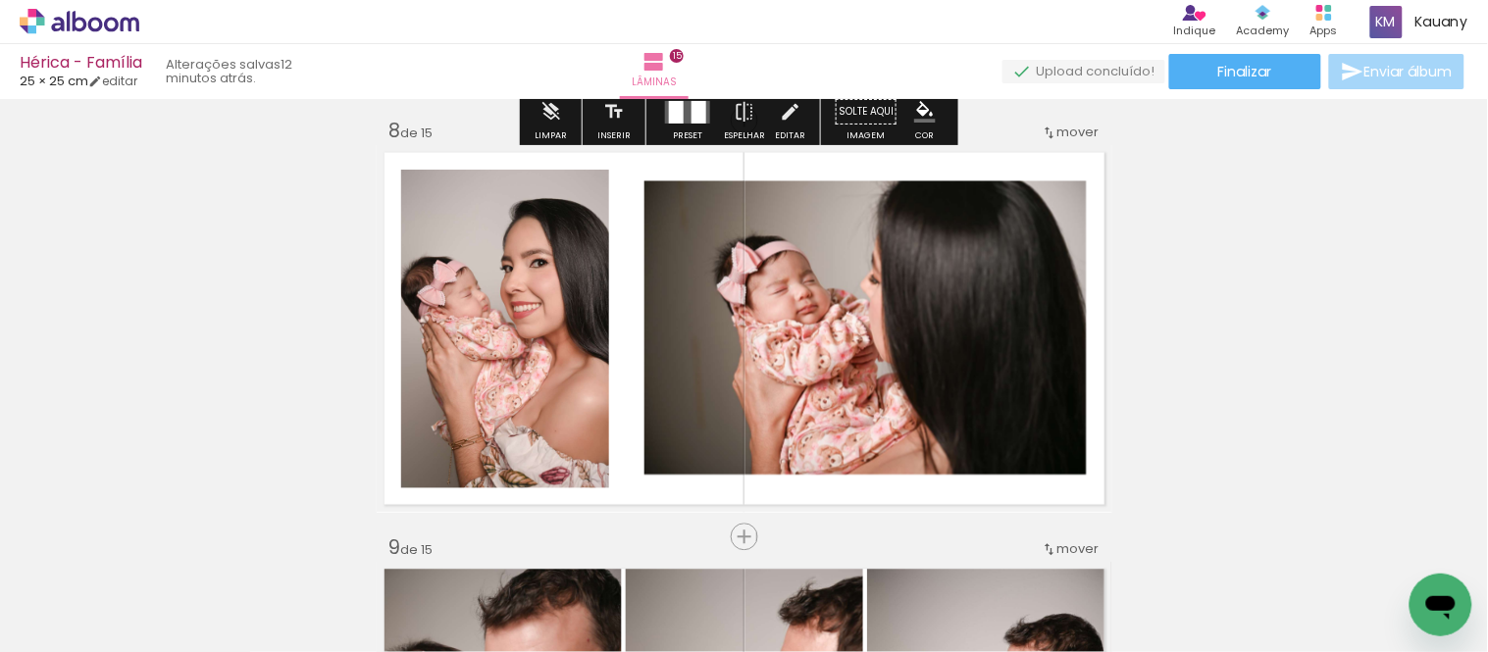
scroll to position [2942, 0]
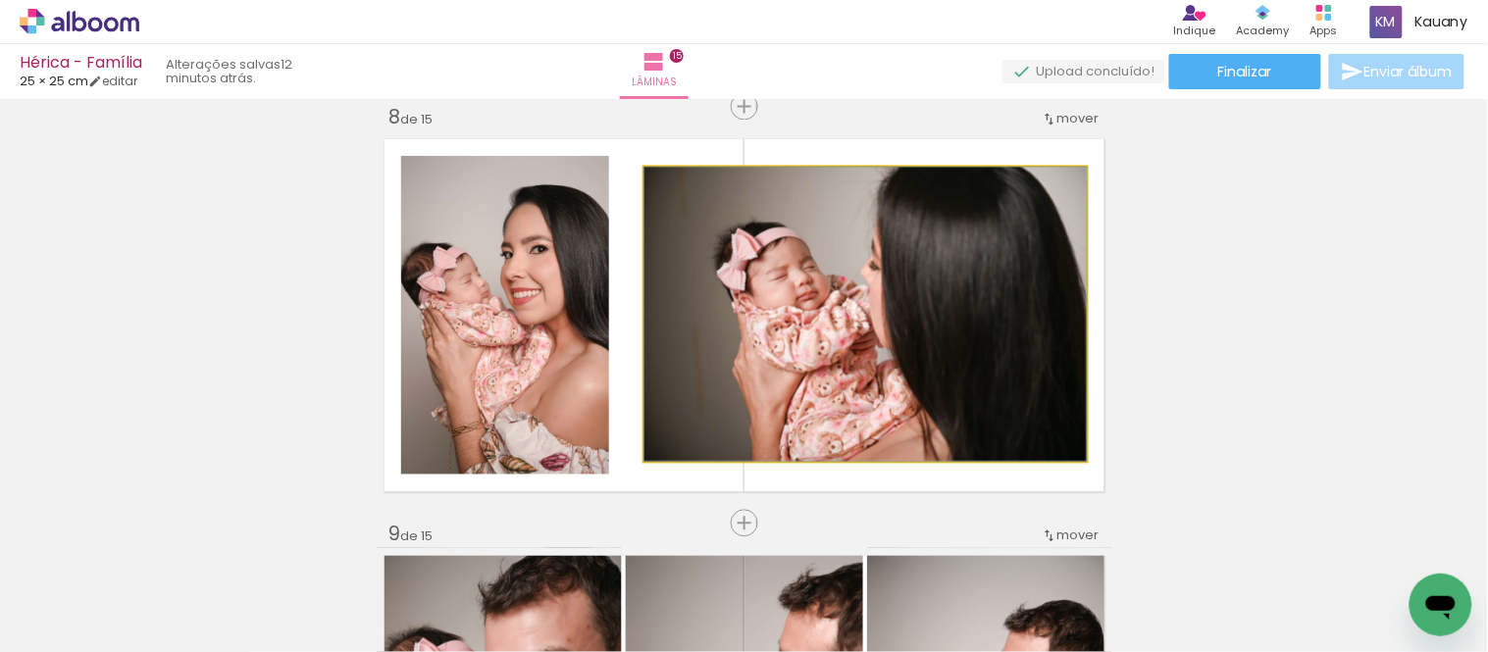
drag, startPoint x: 778, startPoint y: 364, endPoint x: 732, endPoint y: 353, distance: 47.3
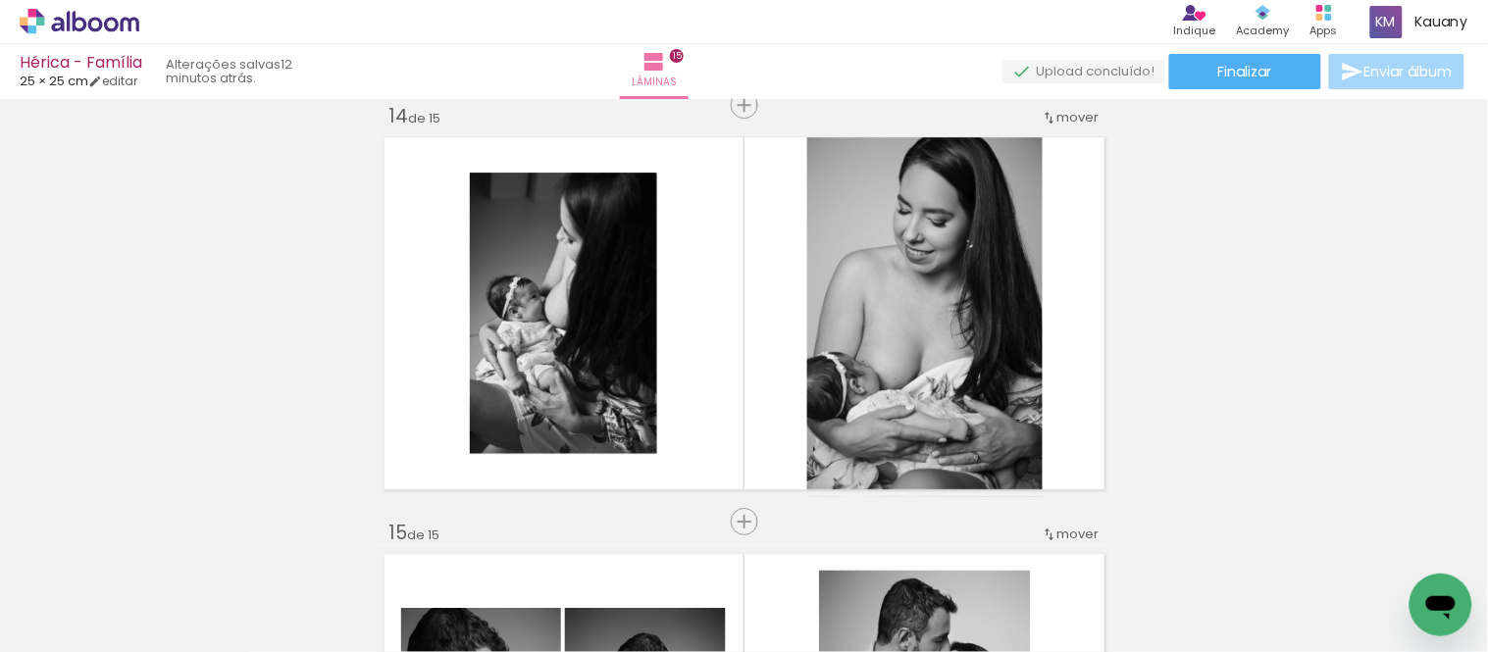
scroll to position [5448, 0]
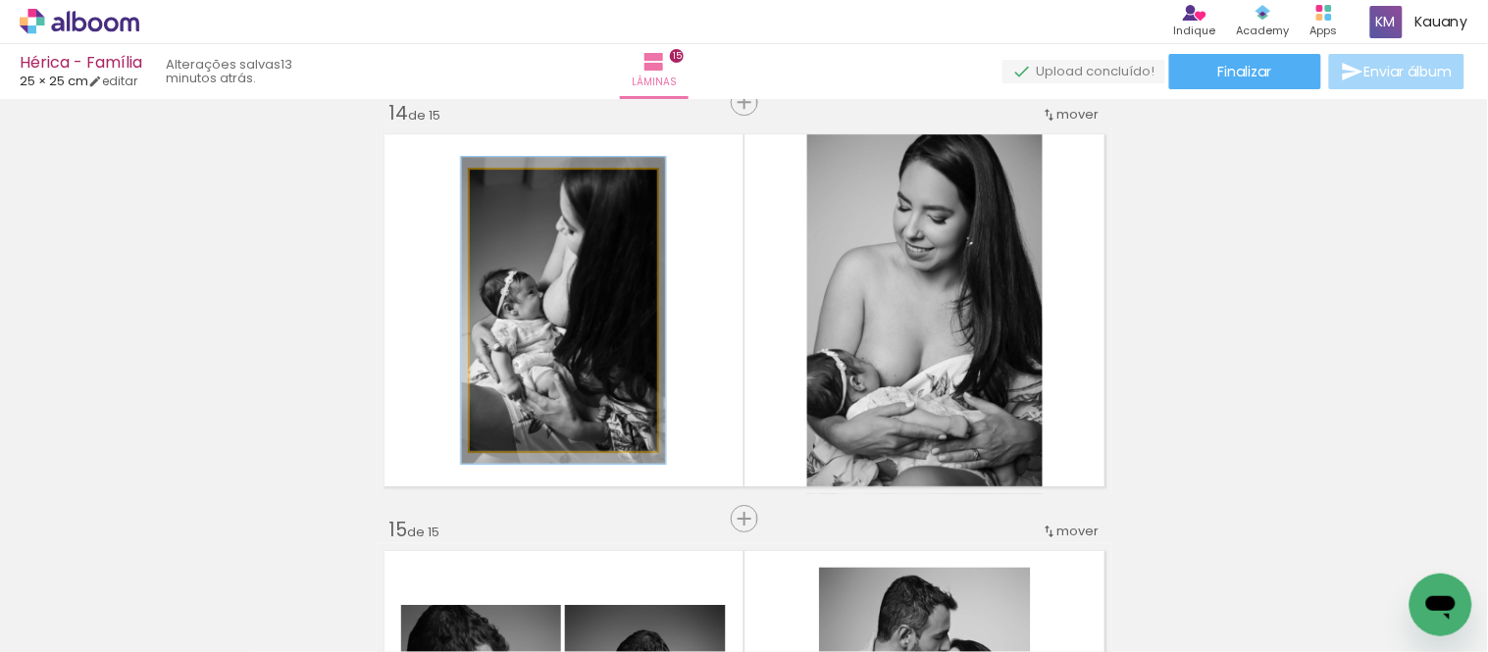
type paper-slider "109"
click at [521, 188] on div at bounding box center [521, 190] width 31 height 31
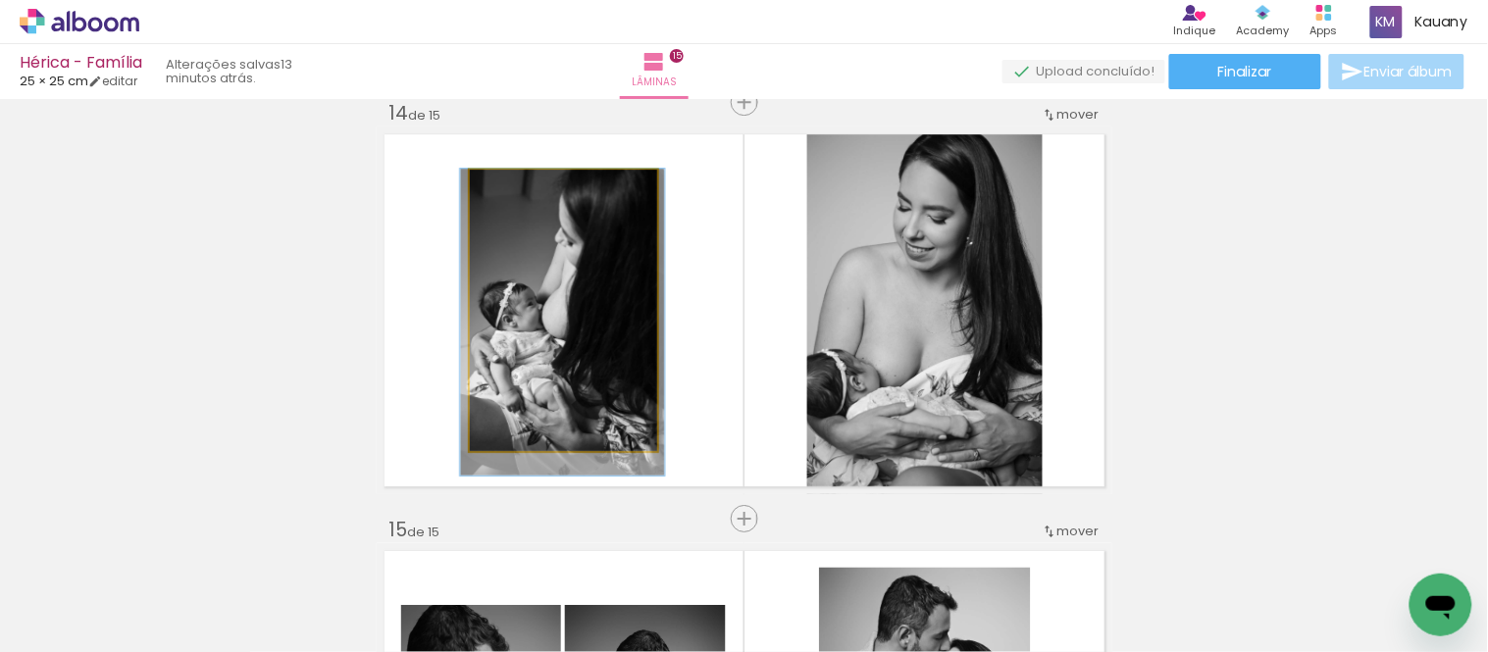
drag, startPoint x: 610, startPoint y: 302, endPoint x: 609, endPoint y: 312, distance: 9.9
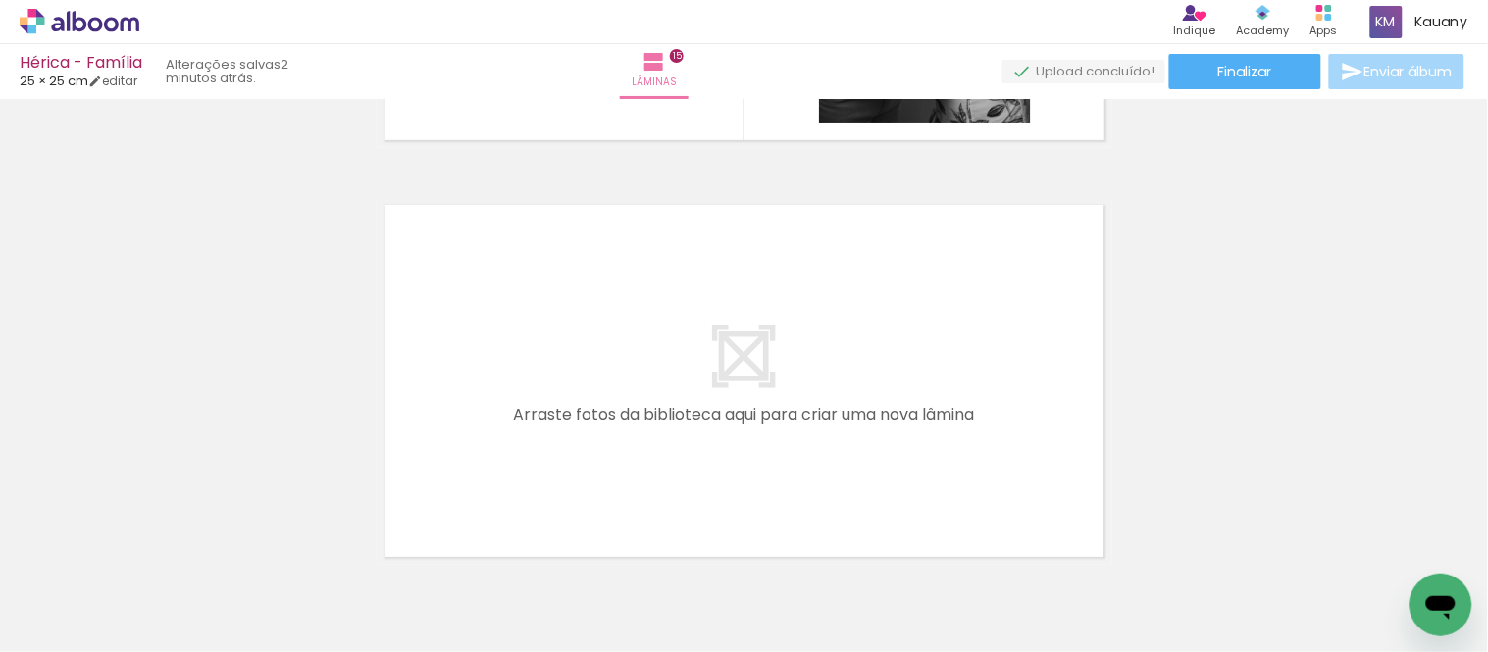
scroll to position [6314, 0]
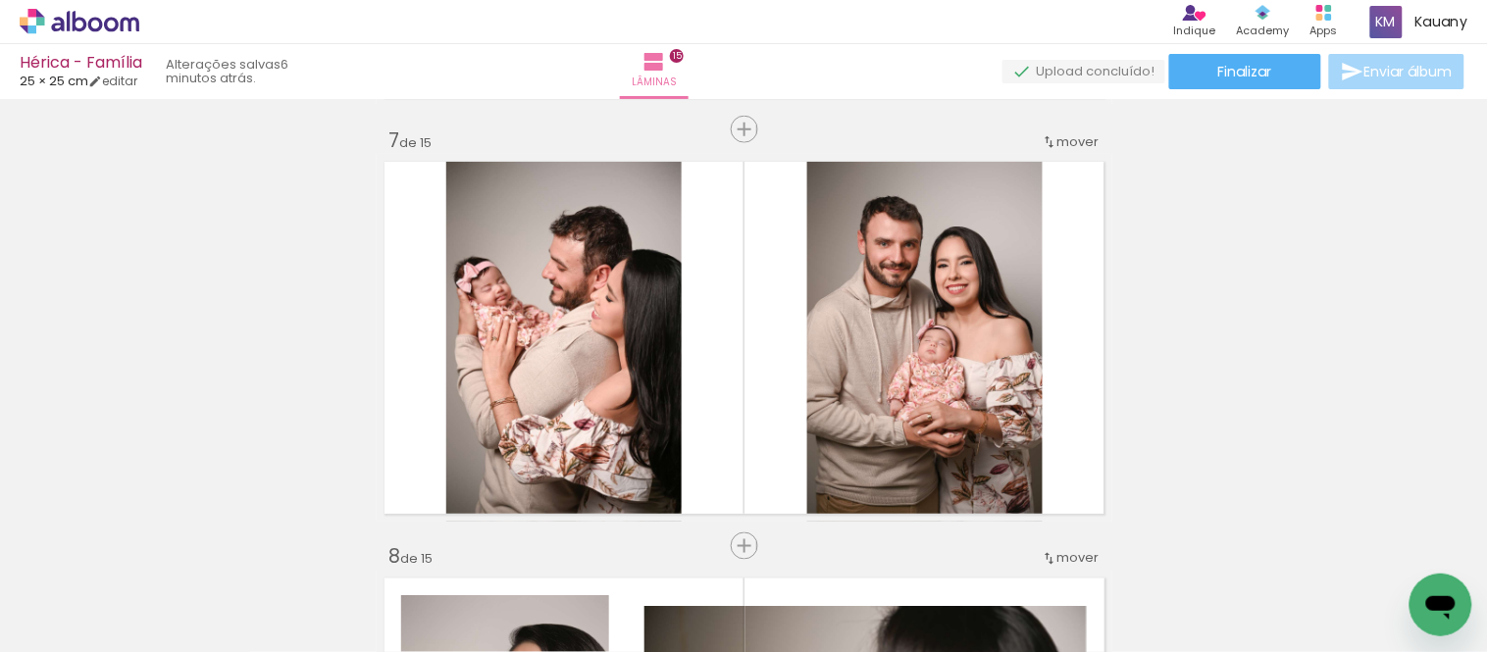
scroll to position [2501, 0]
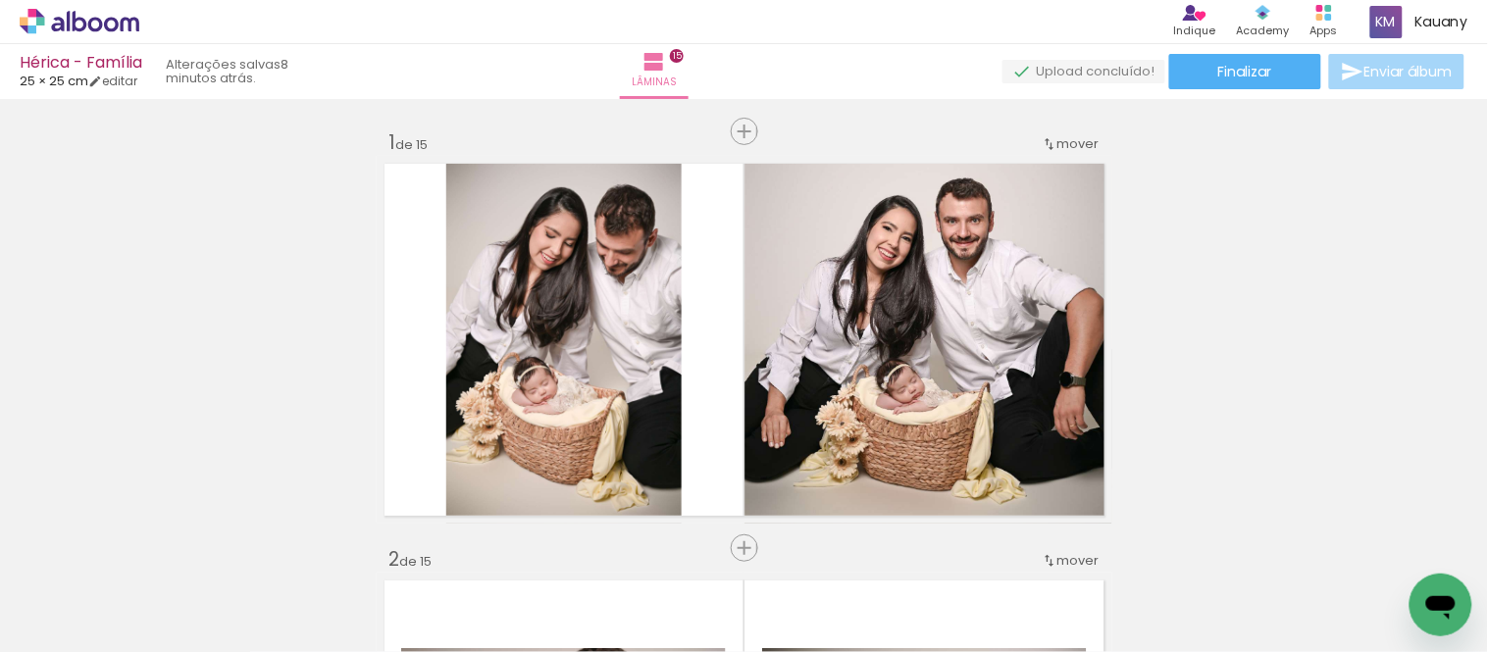
scroll to position [2501, 0]
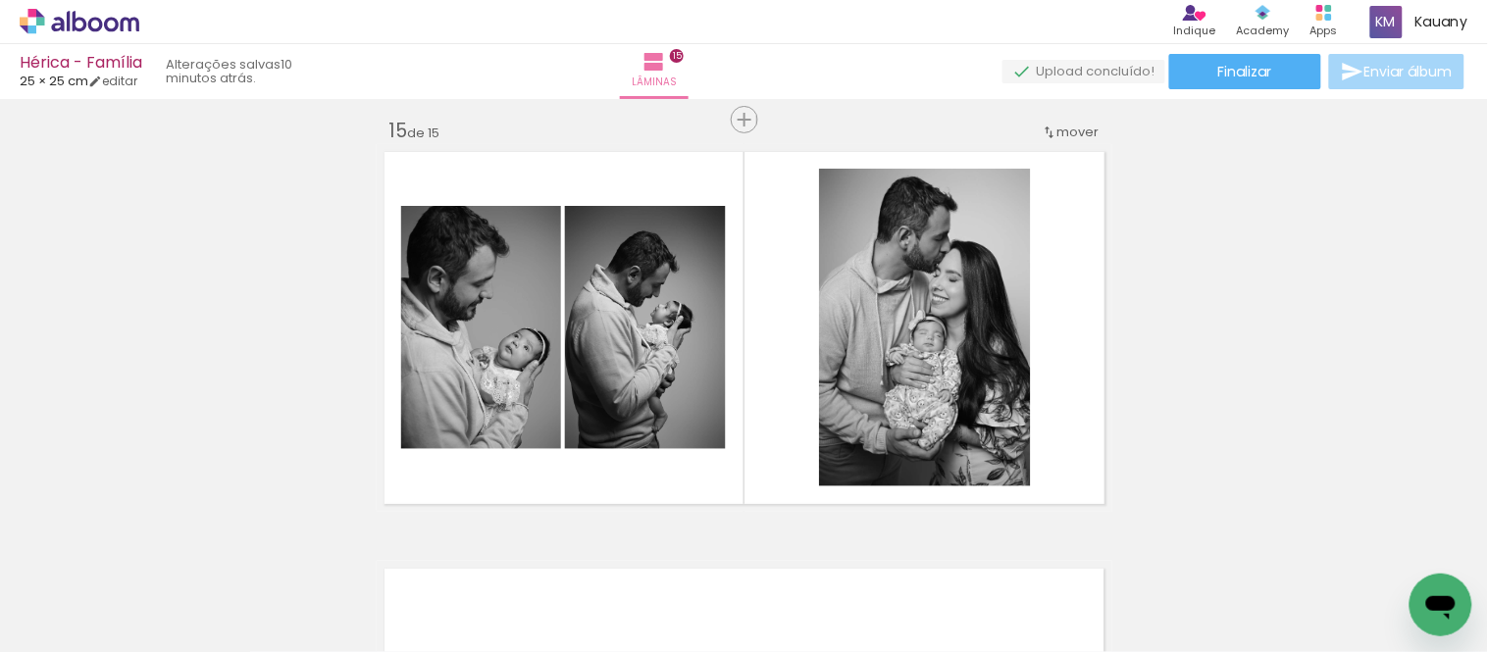
scroll to position [5879, 0]
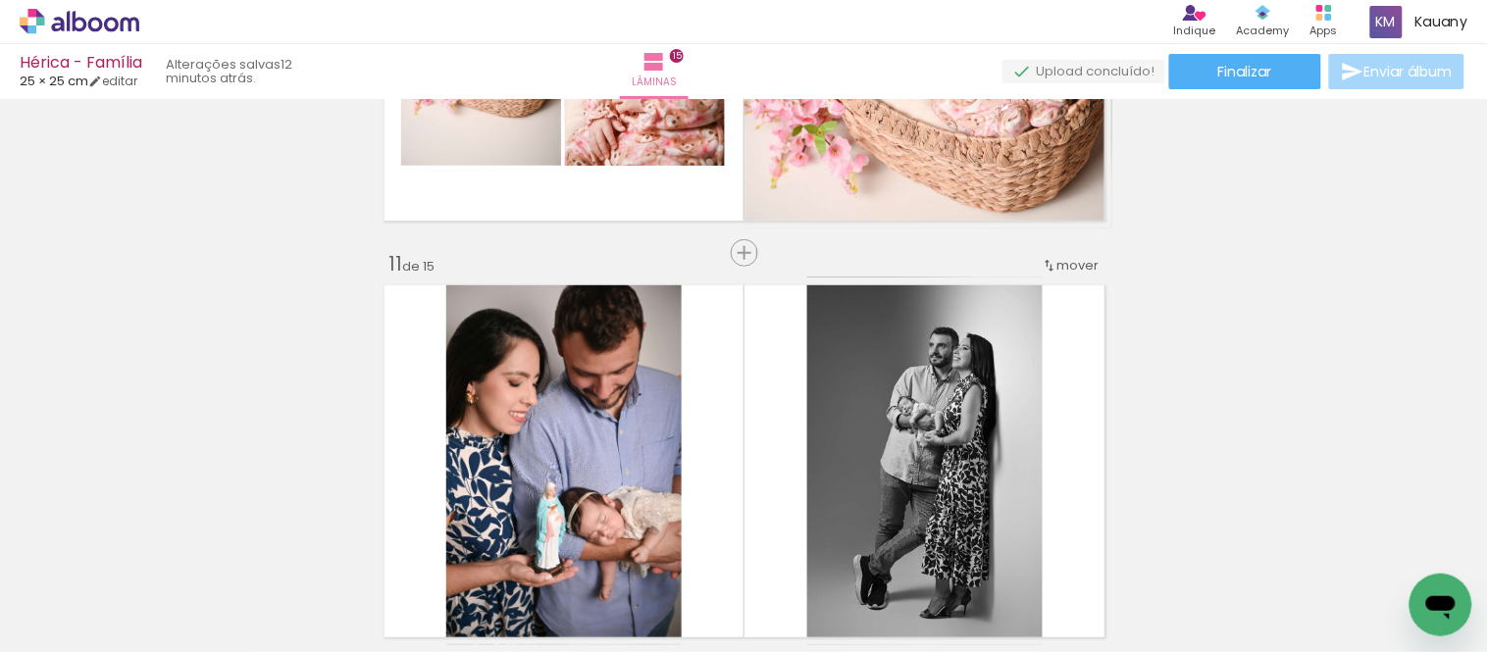
scroll to position [4026, 0]
